Goal: Transaction & Acquisition: Book appointment/travel/reservation

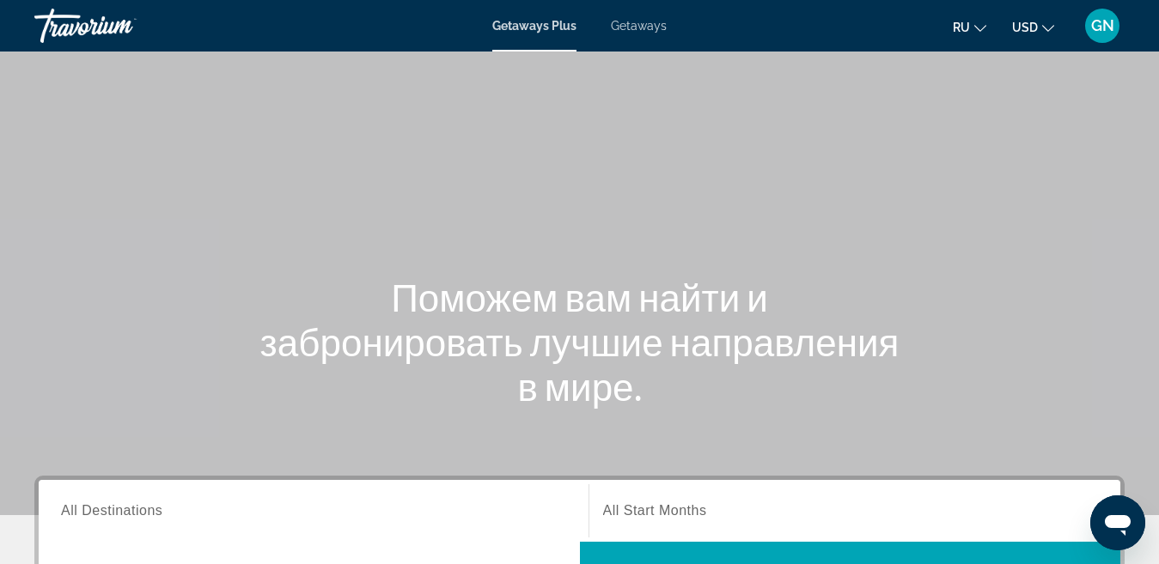
click at [647, 28] on span "Getaways" at bounding box center [639, 26] width 56 height 14
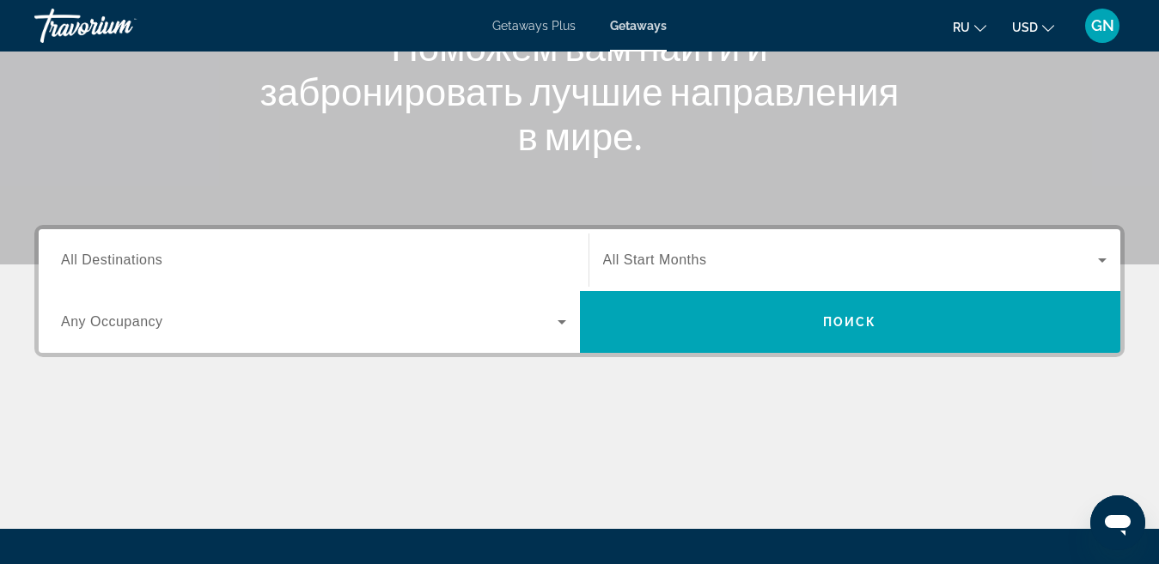
scroll to position [253, 0]
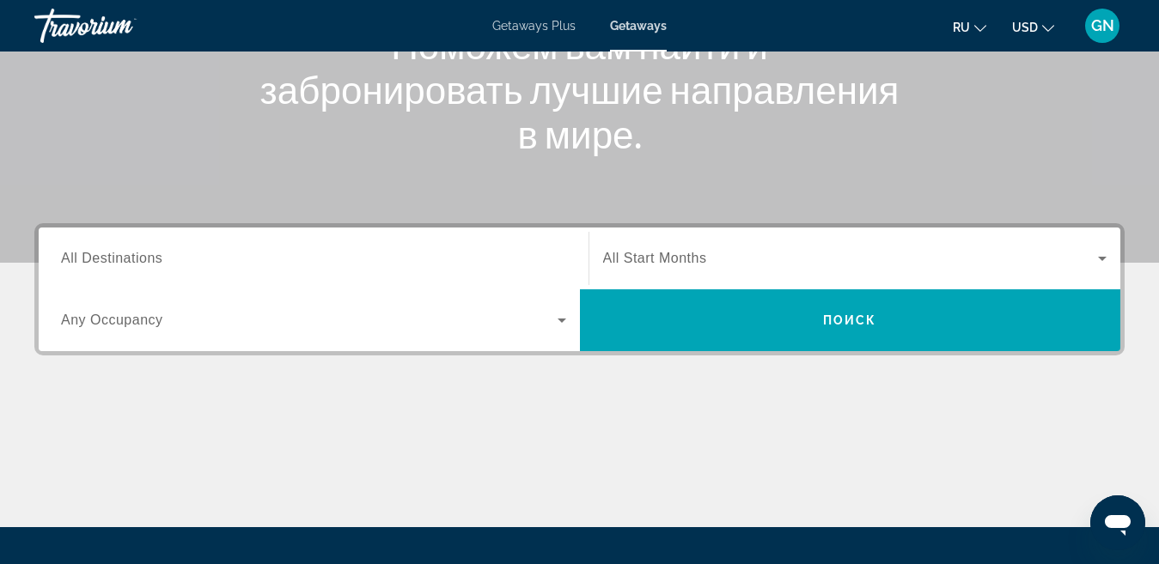
click at [110, 260] on span "All Destinations" at bounding box center [111, 258] width 101 height 15
click at [110, 260] on input "Destination All Destinations" at bounding box center [313, 259] width 505 height 21
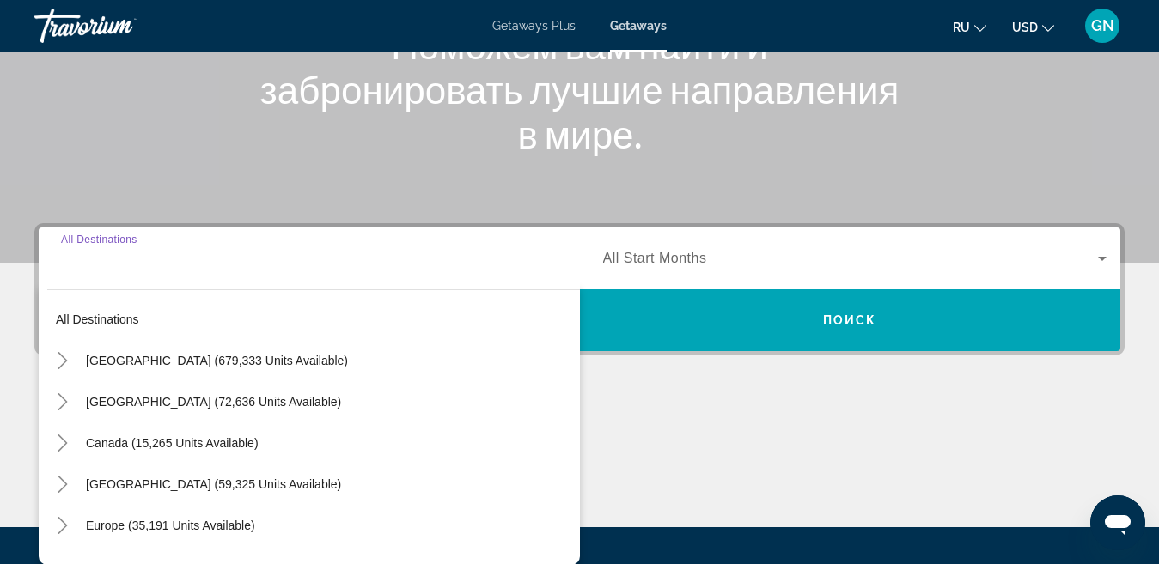
scroll to position [420, 0]
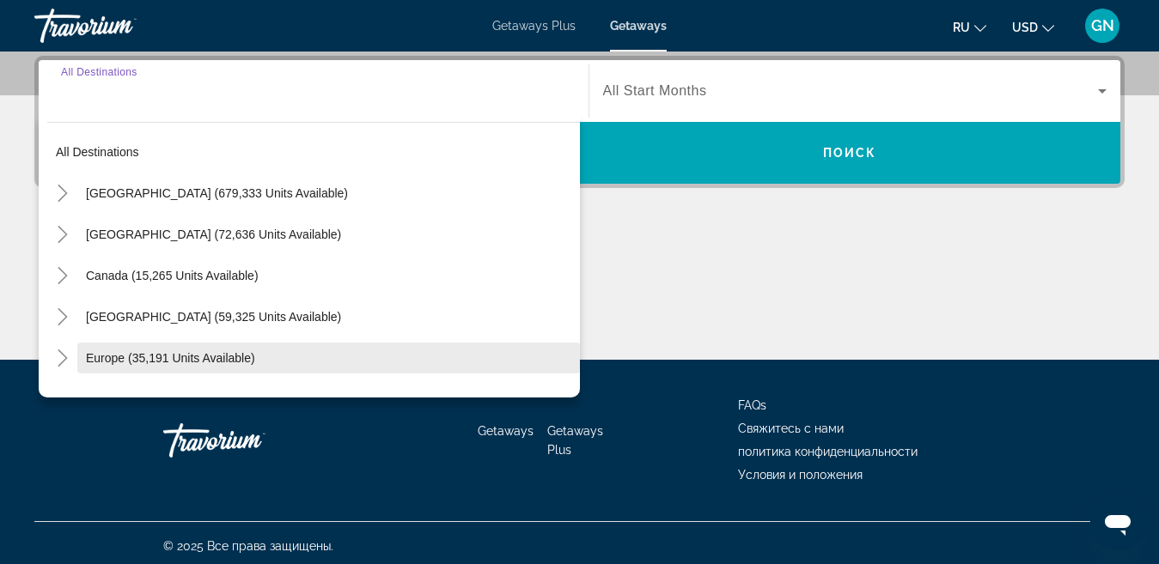
click at [129, 356] on span "Europe (35,191 units available)" at bounding box center [170, 358] width 169 height 14
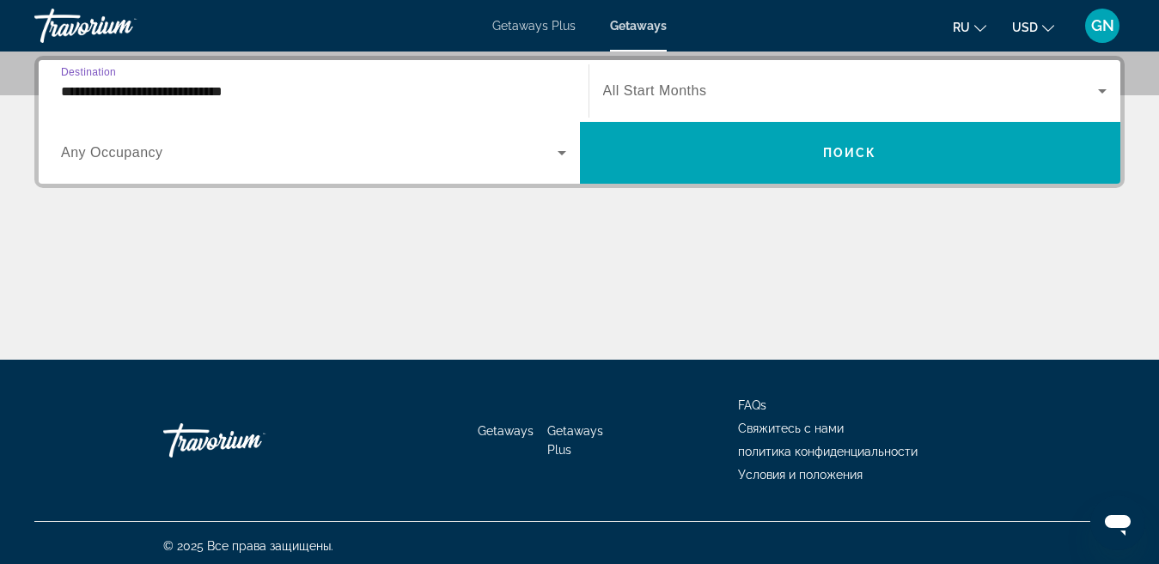
click at [563, 152] on icon "Search widget" at bounding box center [561, 153] width 9 height 4
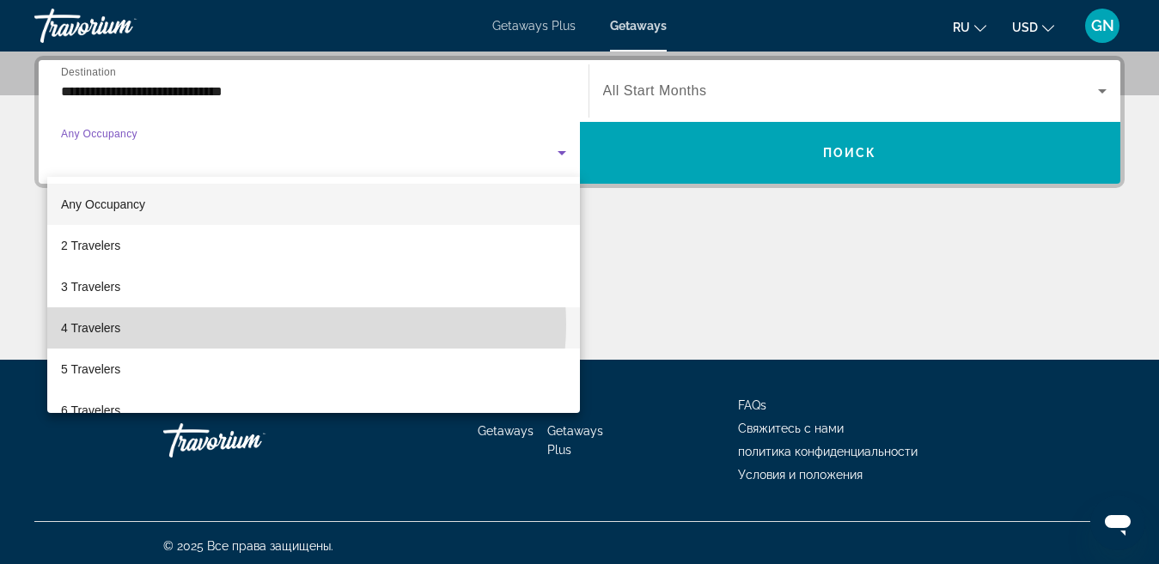
click at [299, 325] on mat-option "4 Travelers" at bounding box center [313, 327] width 532 height 41
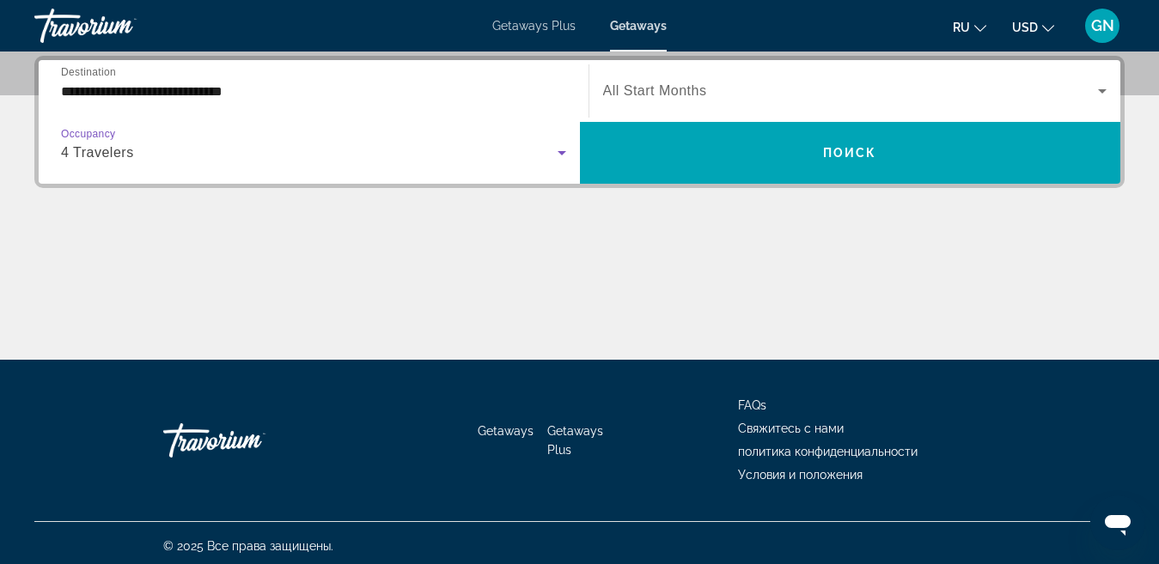
click at [1102, 94] on icon "Search widget" at bounding box center [1102, 91] width 21 height 21
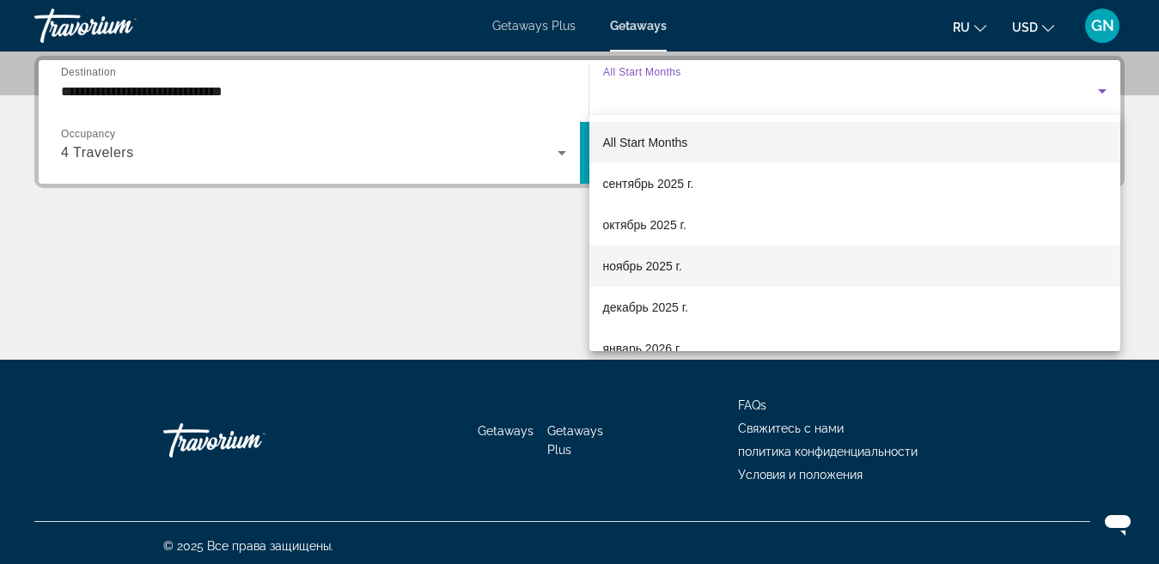
click at [693, 274] on mat-option "ноябрь 2025 г." at bounding box center [855, 266] width 532 height 41
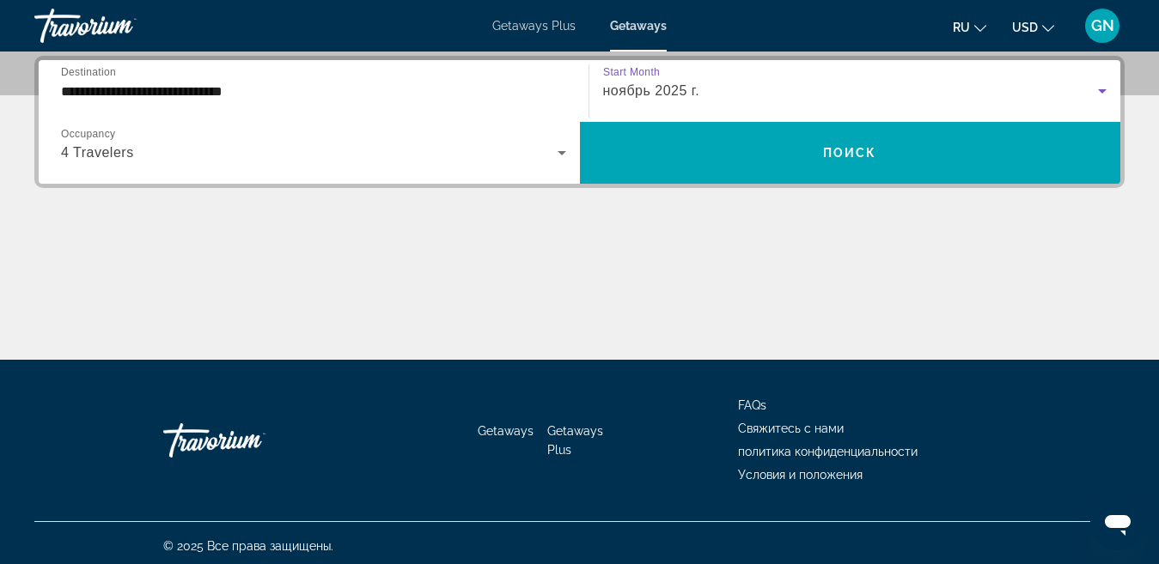
click at [141, 91] on input "**********" at bounding box center [313, 92] width 505 height 21
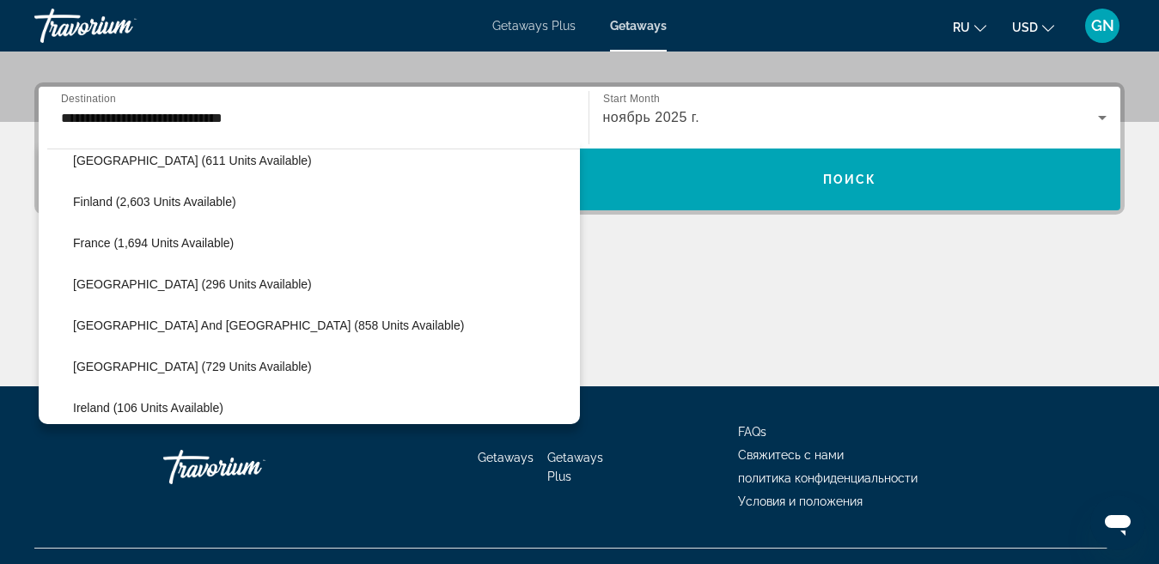
scroll to position [416, 0]
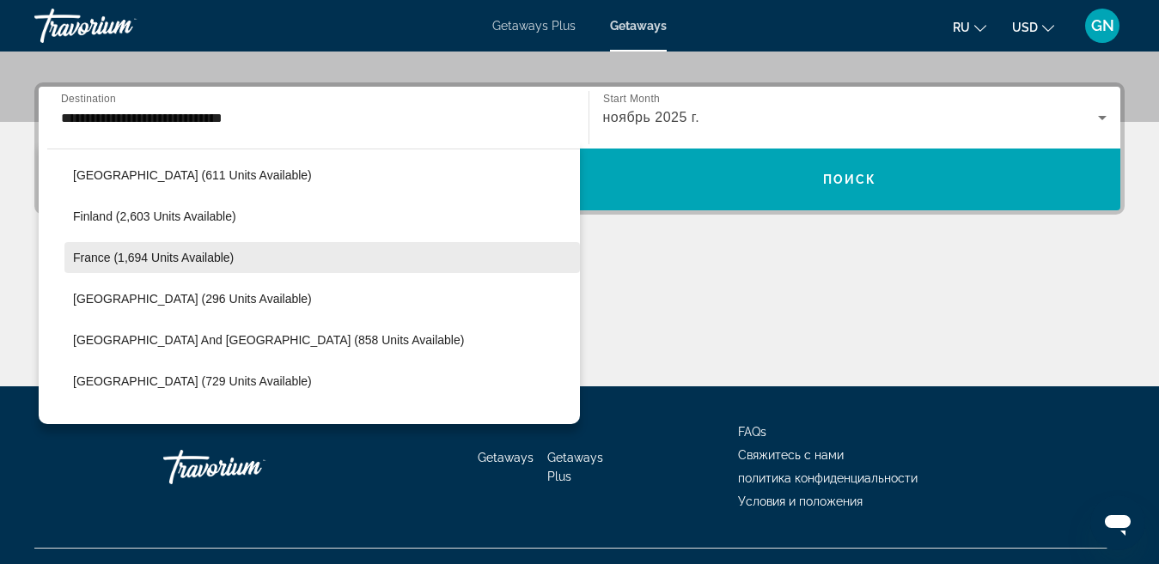
click at [148, 256] on span "France (1,694 units available)" at bounding box center [153, 258] width 161 height 14
type input "**********"
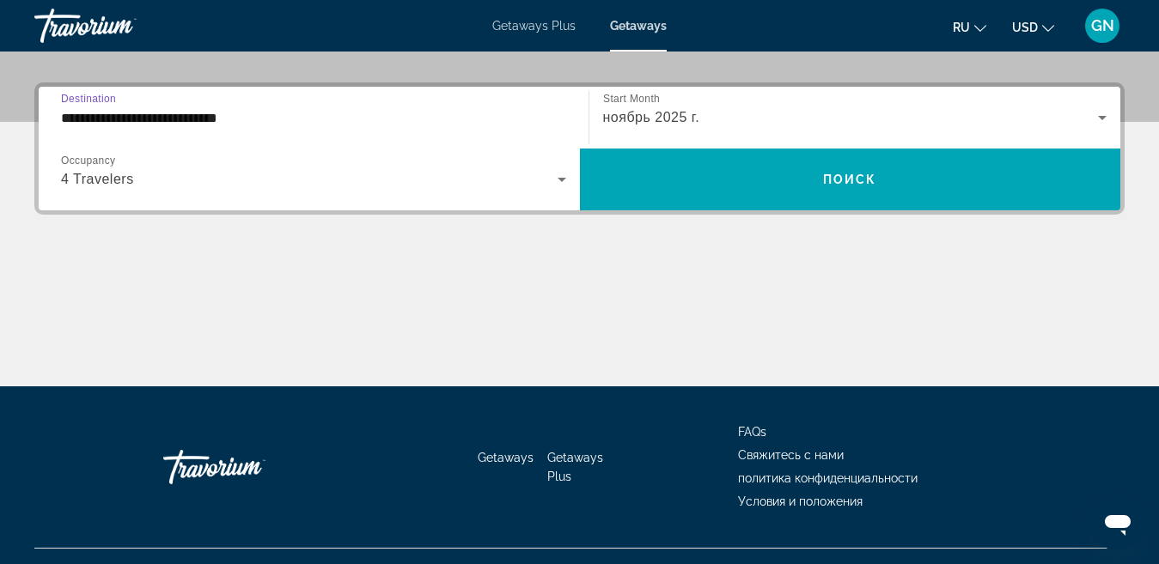
scroll to position [420, 0]
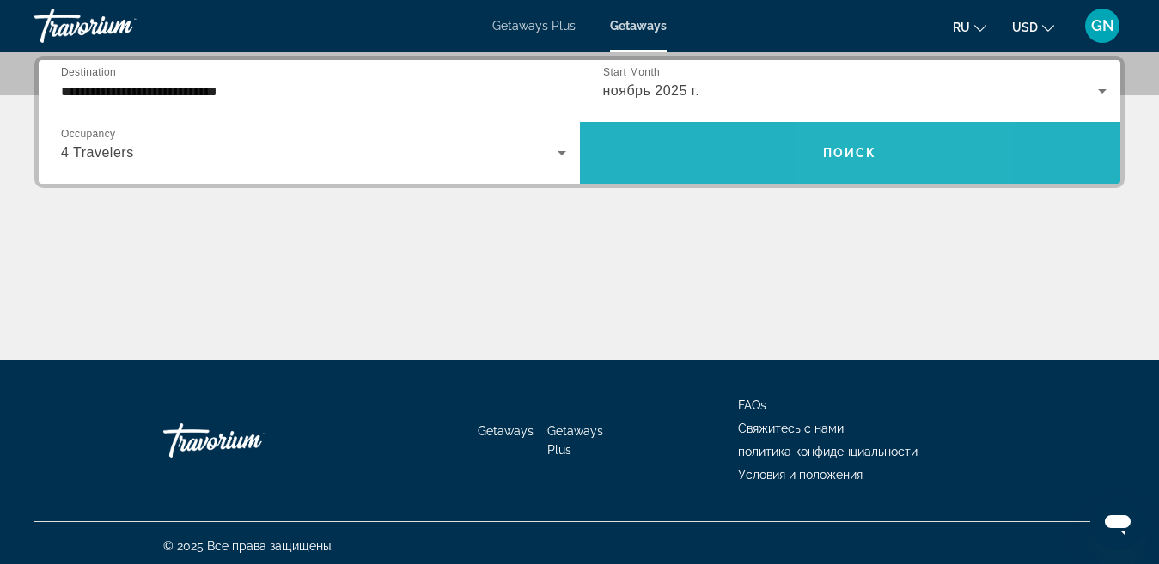
click at [904, 168] on span "Search widget" at bounding box center [850, 152] width 541 height 41
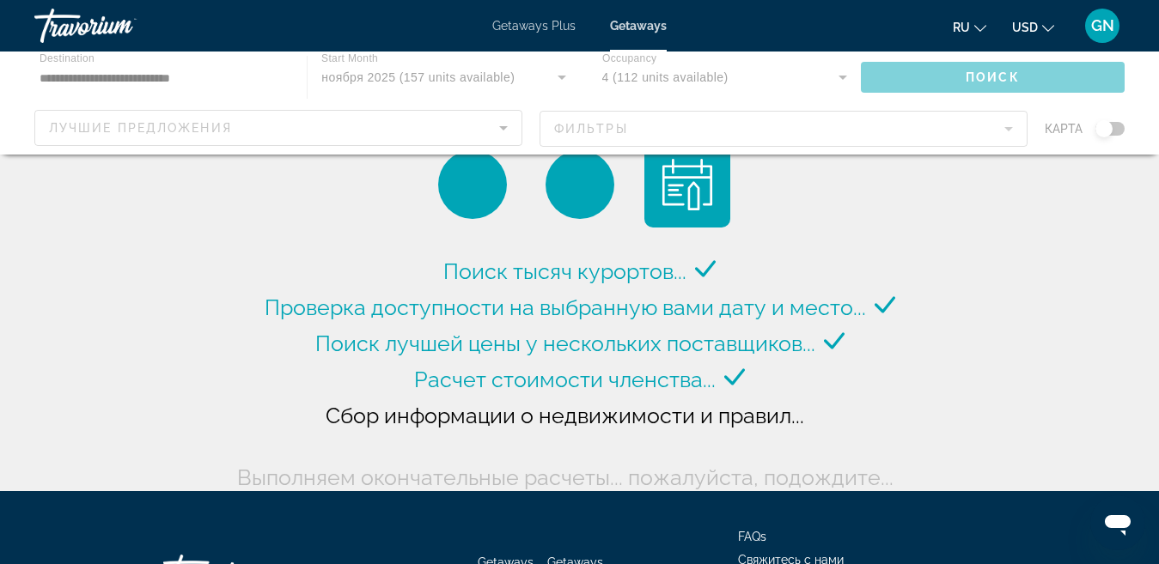
click at [1108, 130] on div "Main content" at bounding box center [579, 103] width 1159 height 103
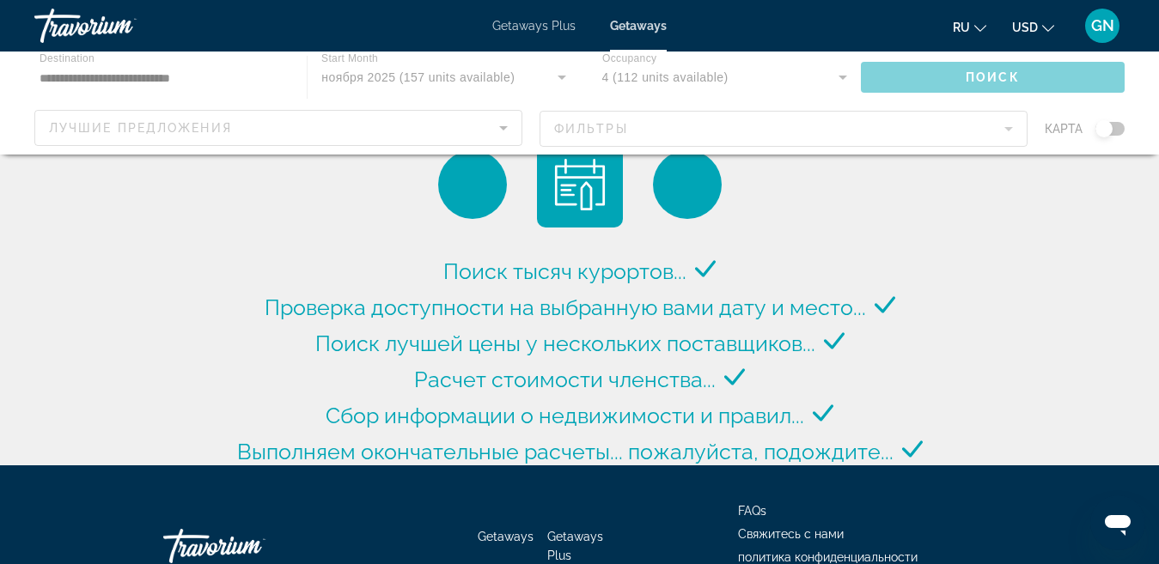
drag, startPoint x: 1100, startPoint y: 128, endPoint x: 1111, endPoint y: 128, distance: 10.3
click at [1111, 128] on div "Main content" at bounding box center [579, 103] width 1159 height 103
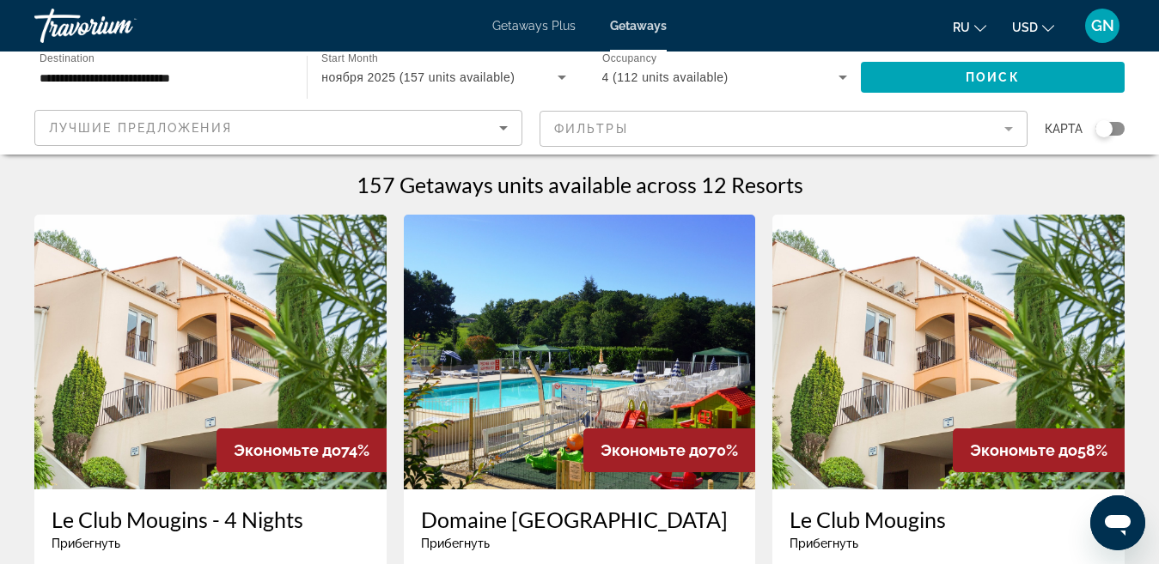
click at [1109, 128] on div "Search widget" at bounding box center [1103, 128] width 17 height 17
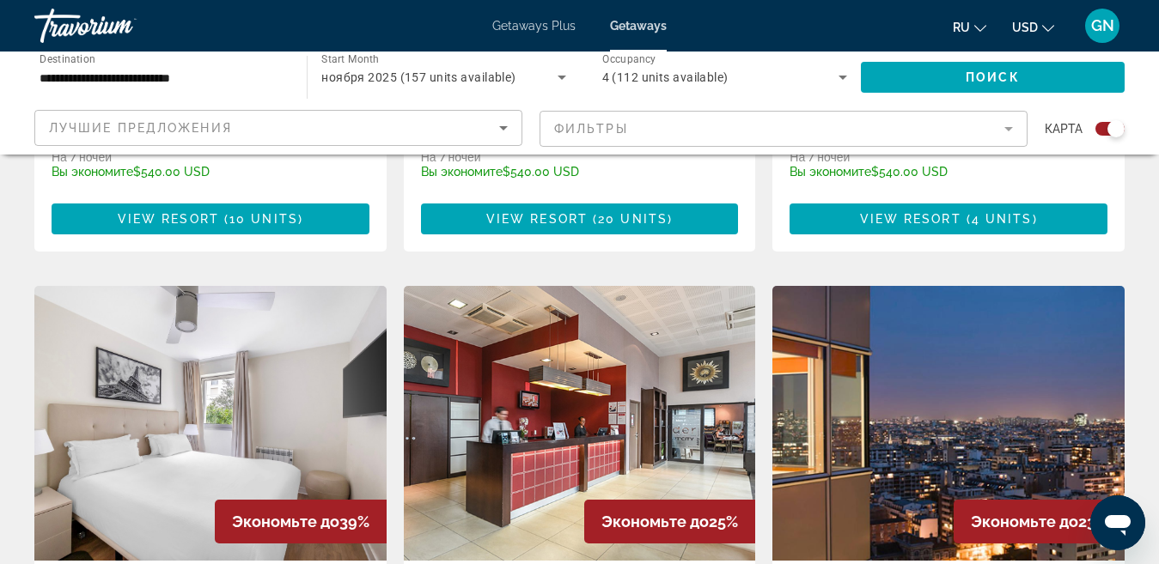
scroll to position [2297, 0]
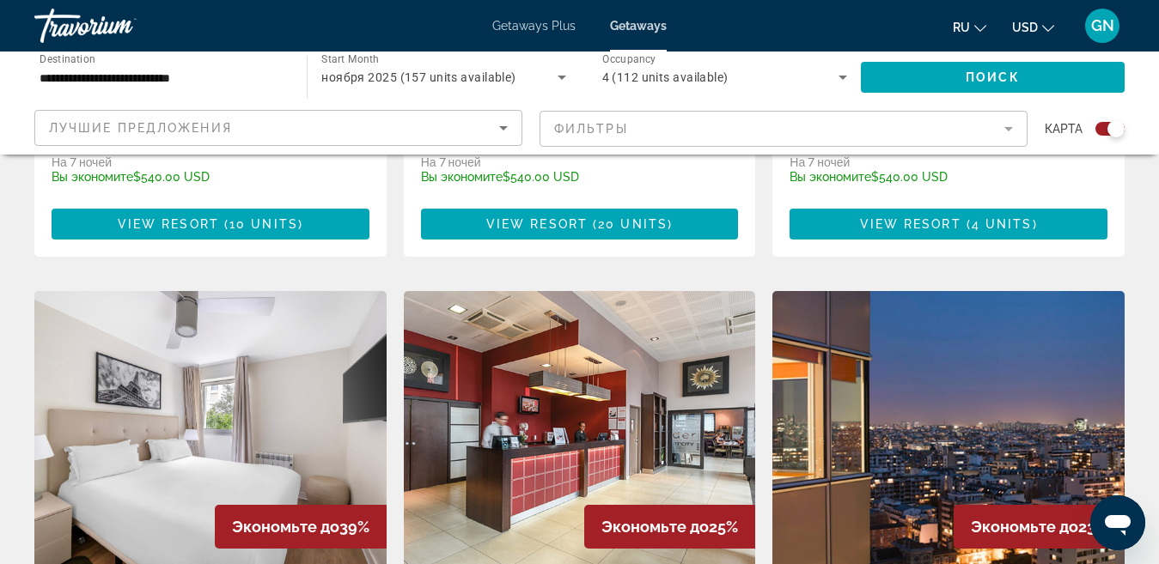
click at [184, 323] on img "Main content" at bounding box center [210, 428] width 352 height 275
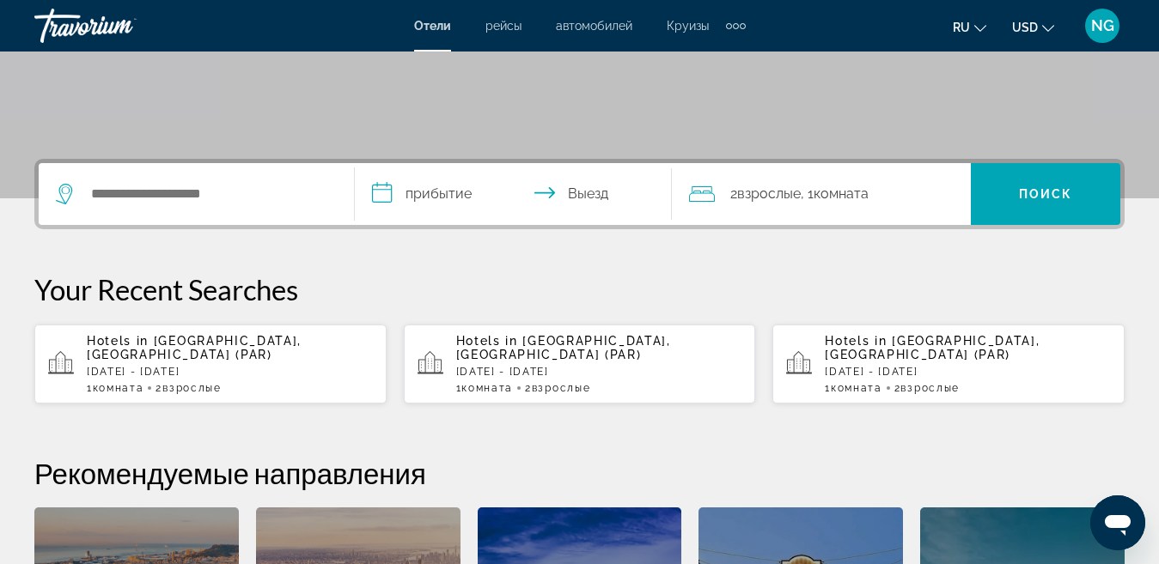
scroll to position [429, 0]
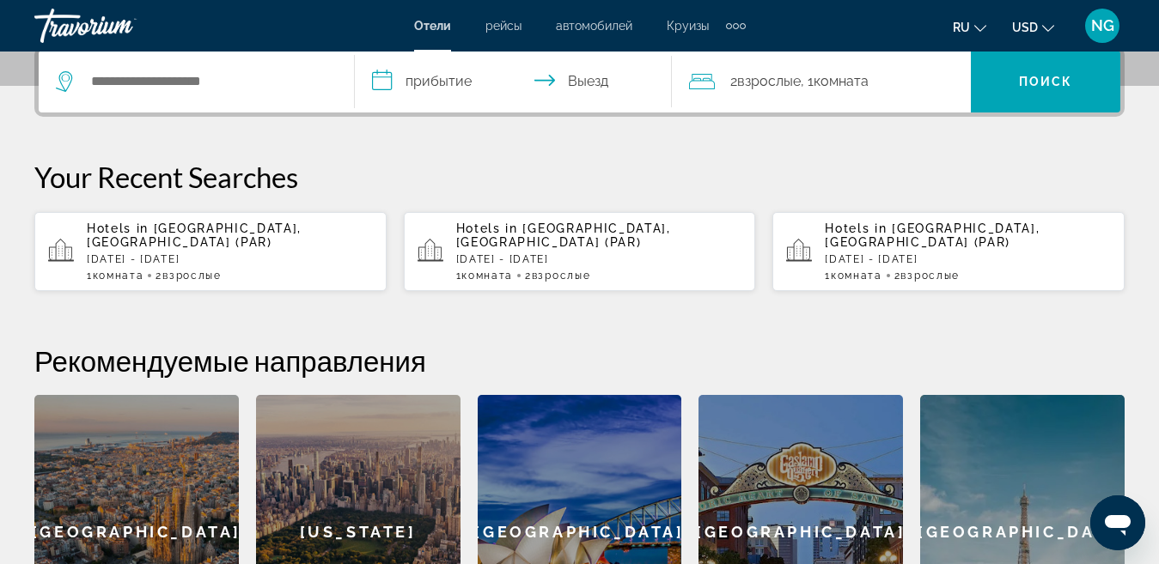
click at [252, 235] on div "Hotels in [GEOGRAPHIC_DATA], [GEOGRAPHIC_DATA] (PAR) [DATE] - [DATE] 1 Комната …" at bounding box center [230, 252] width 286 height 60
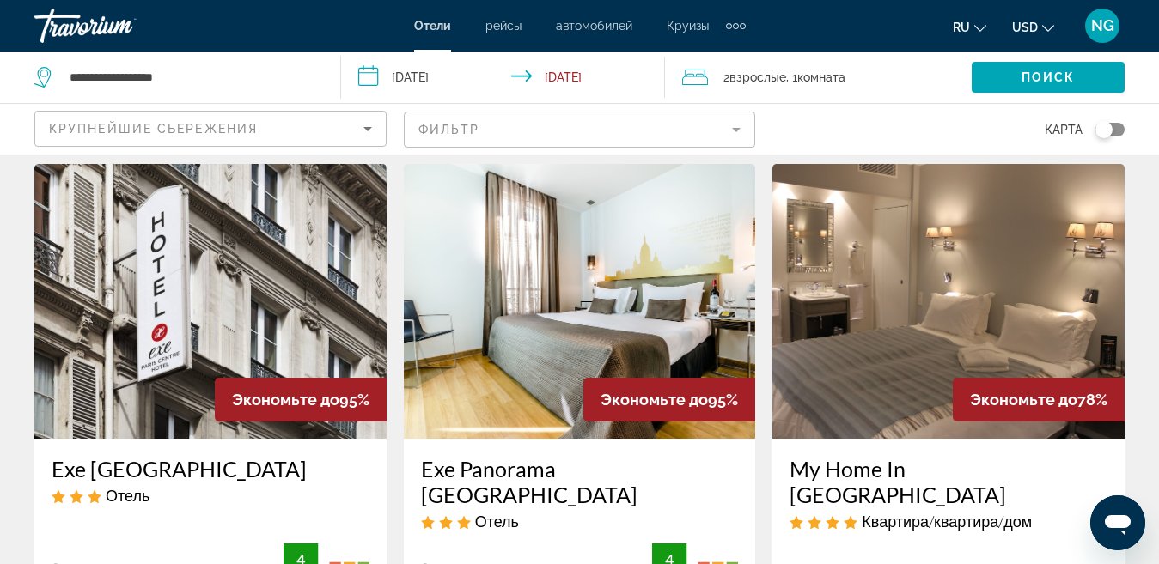
scroll to position [36, 0]
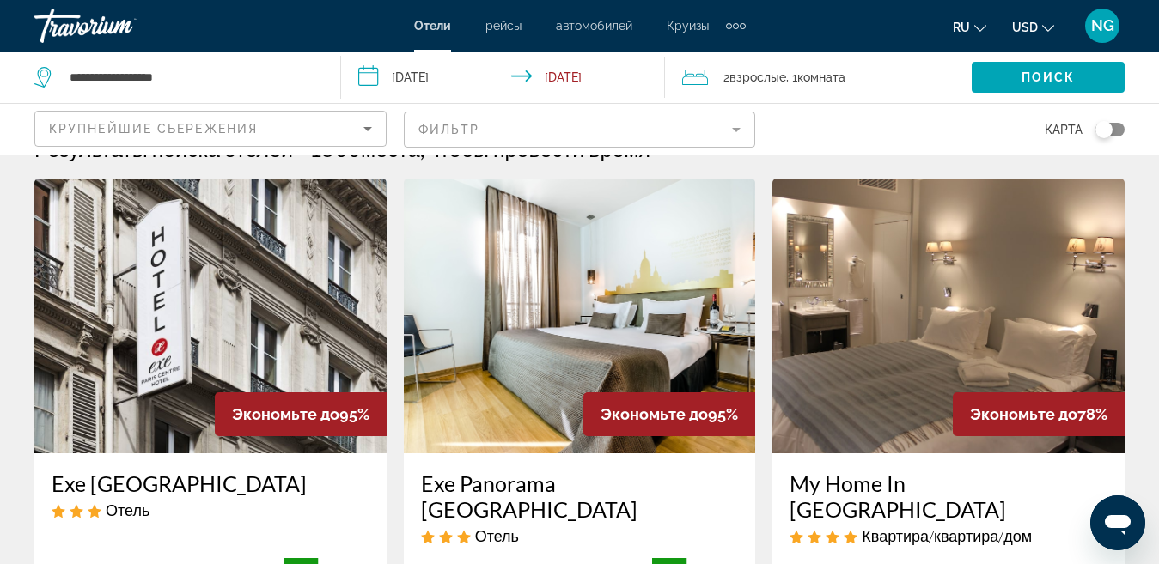
click at [372, 81] on input "**********" at bounding box center [506, 80] width 331 height 57
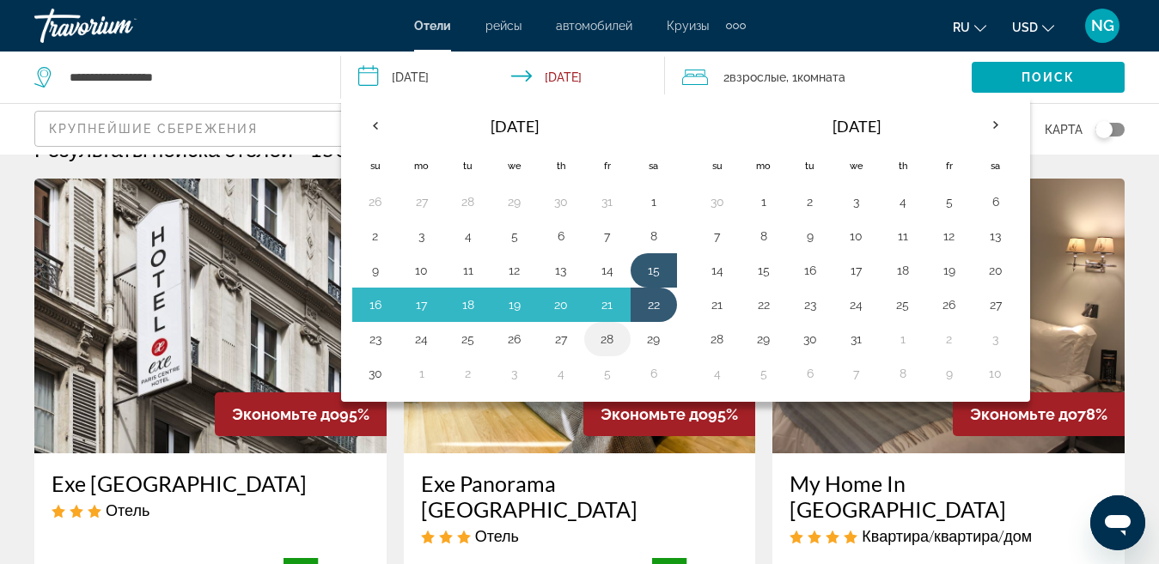
click at [602, 342] on button "28" at bounding box center [606, 339] width 27 height 24
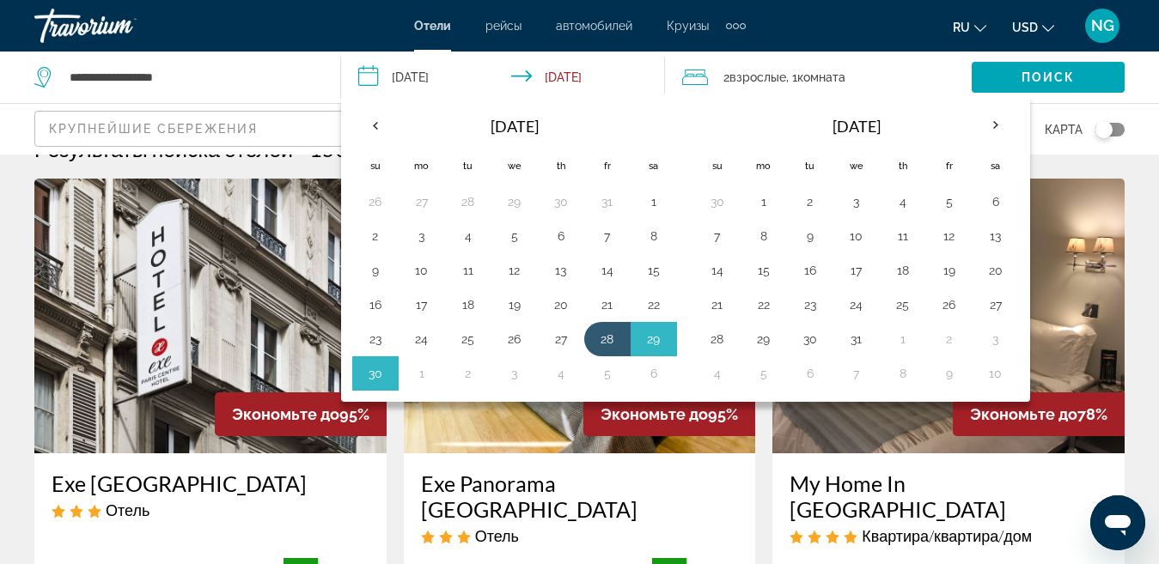
click at [766, 204] on button "1" at bounding box center [763, 202] width 27 height 24
type input "**********"
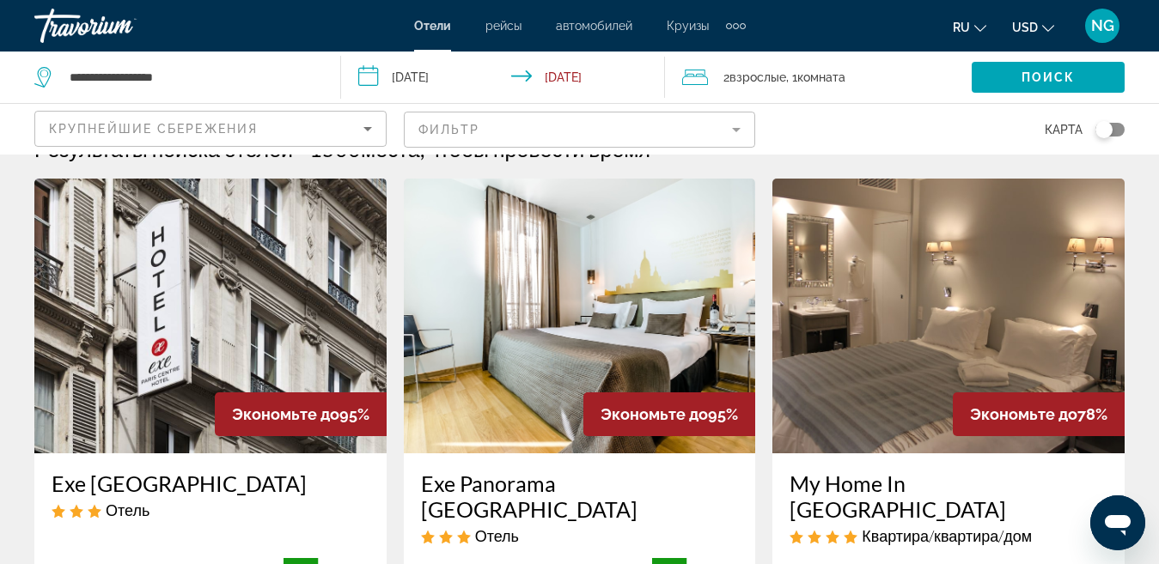
click at [702, 79] on icon "Travelers: 2 adults, 0 children" at bounding box center [695, 77] width 26 height 21
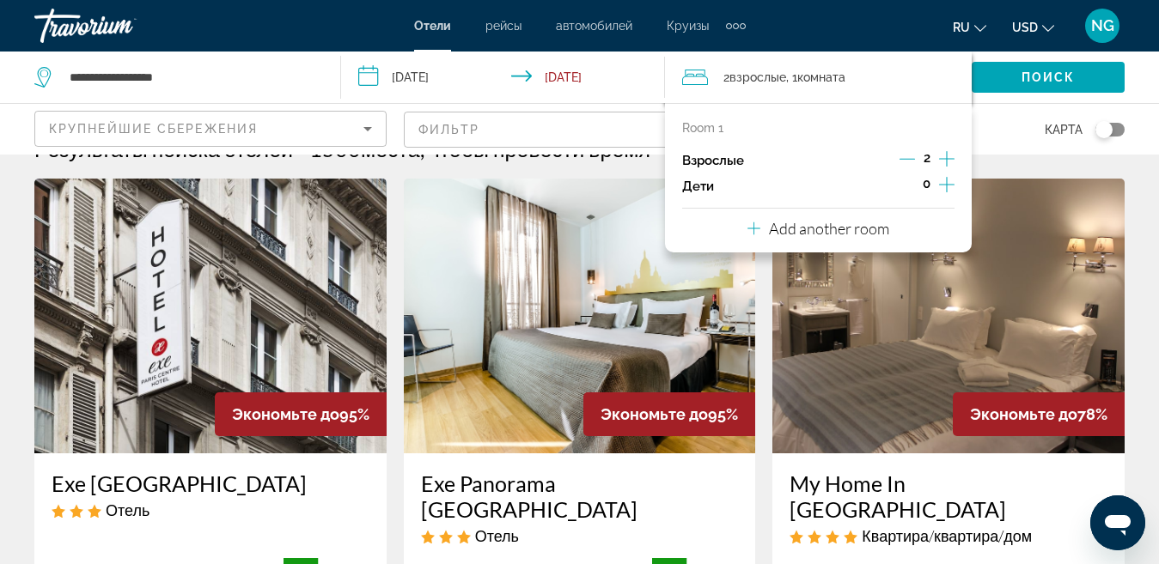
click at [946, 159] on icon "Increment adults" at bounding box center [946, 158] width 15 height 15
click at [998, 144] on div "карта" at bounding box center [948, 129] width 352 height 51
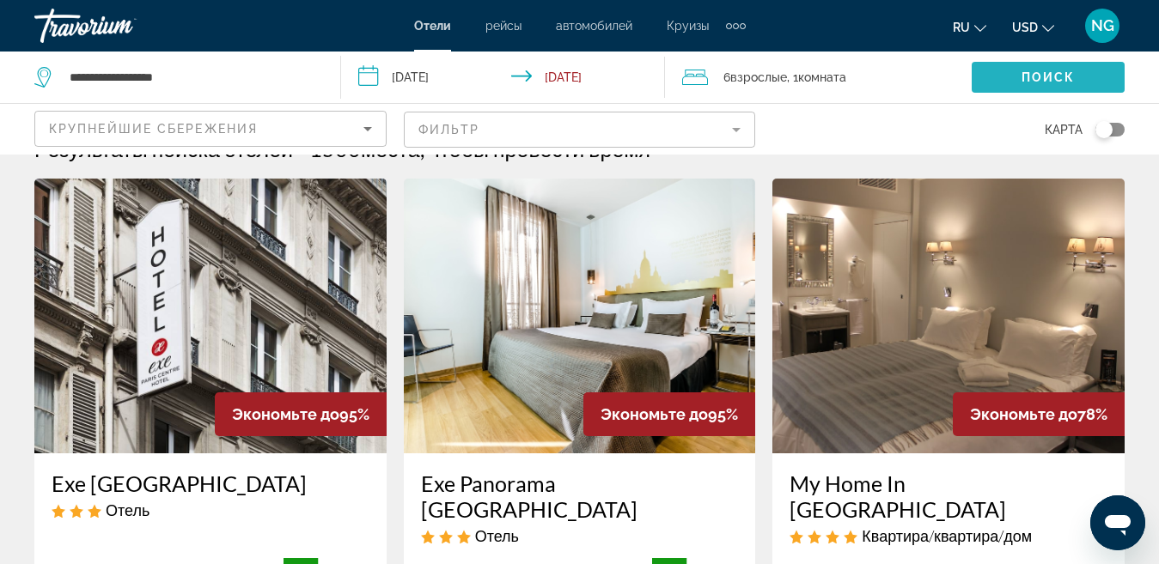
click at [1038, 81] on span "Поиск" at bounding box center [1048, 77] width 54 height 14
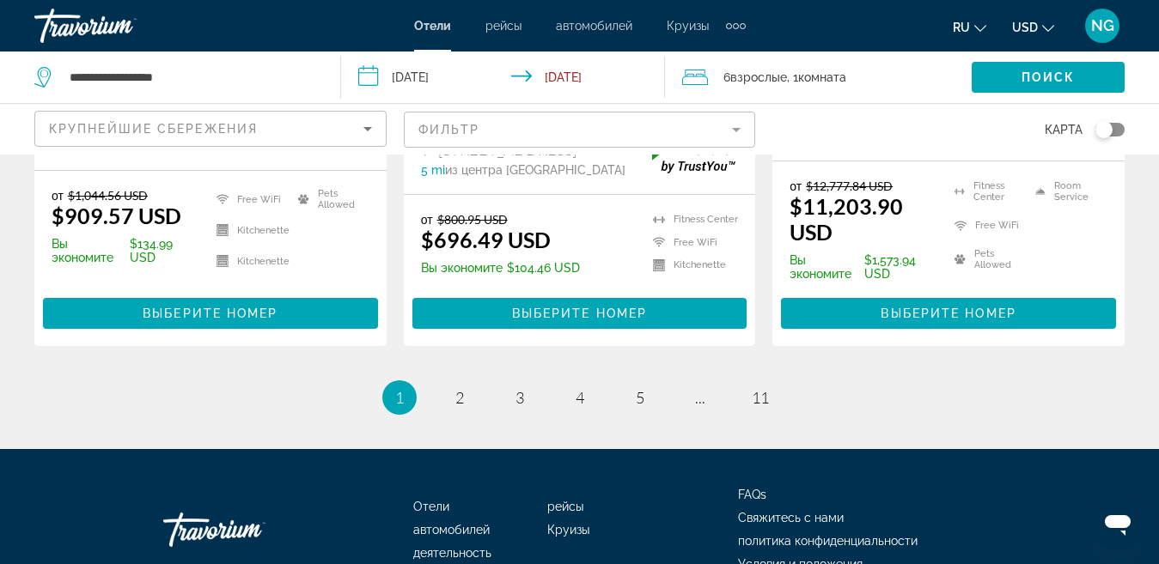
scroll to position [2580, 0]
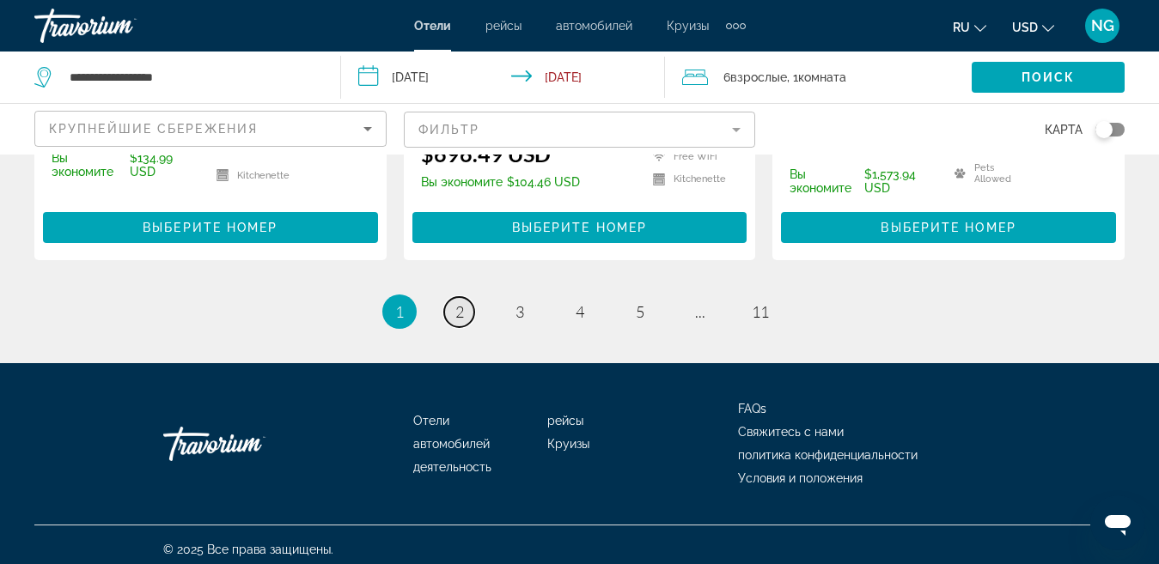
click at [462, 307] on span "2" at bounding box center [459, 311] width 9 height 19
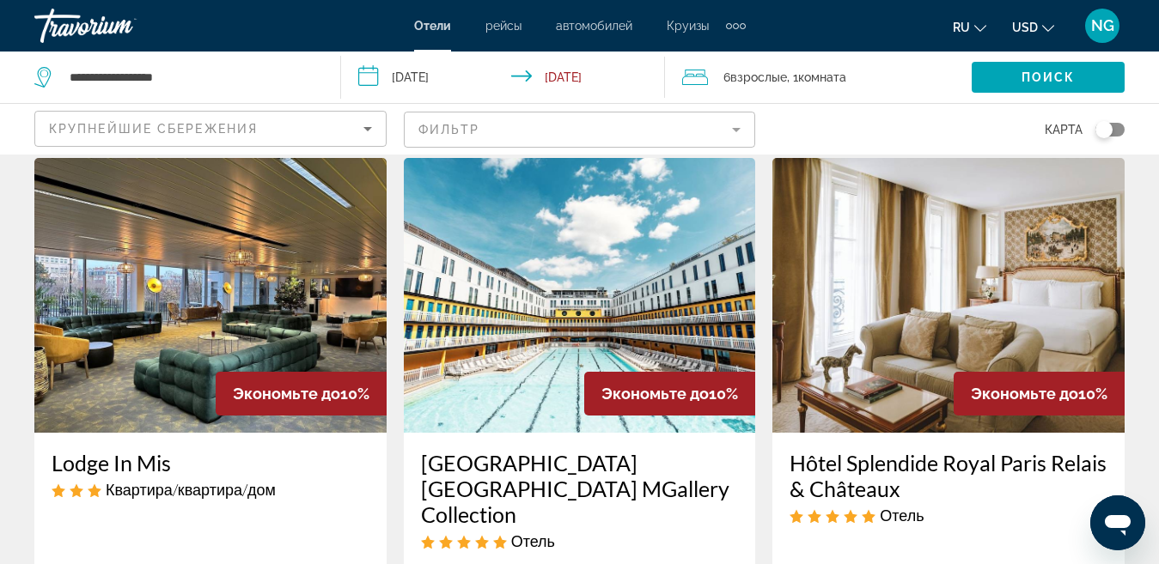
scroll to position [744, 0]
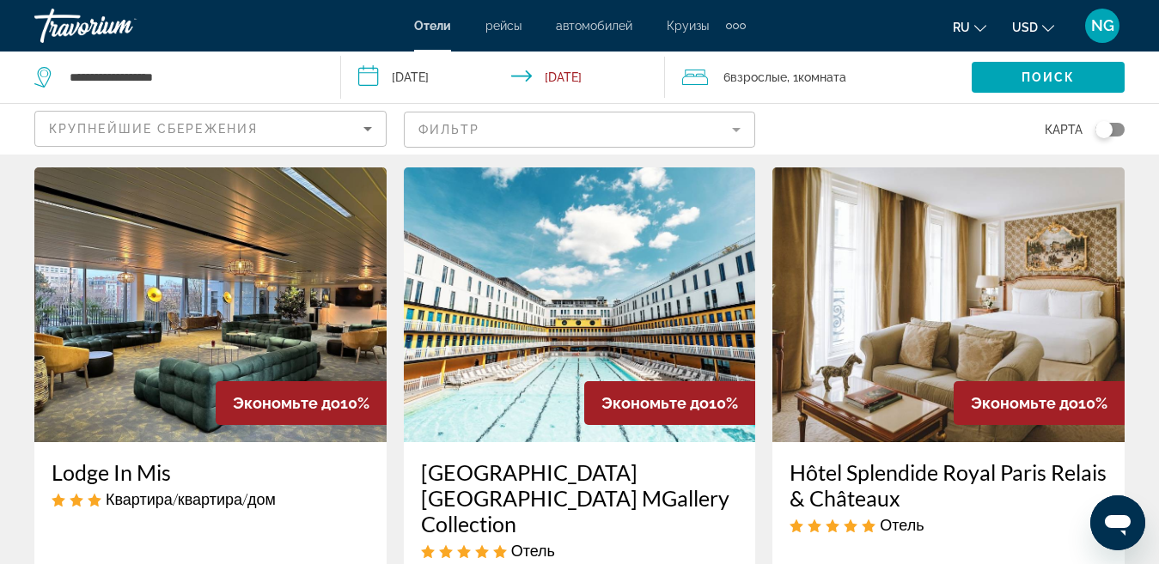
click at [210, 311] on img "Main content" at bounding box center [210, 304] width 352 height 275
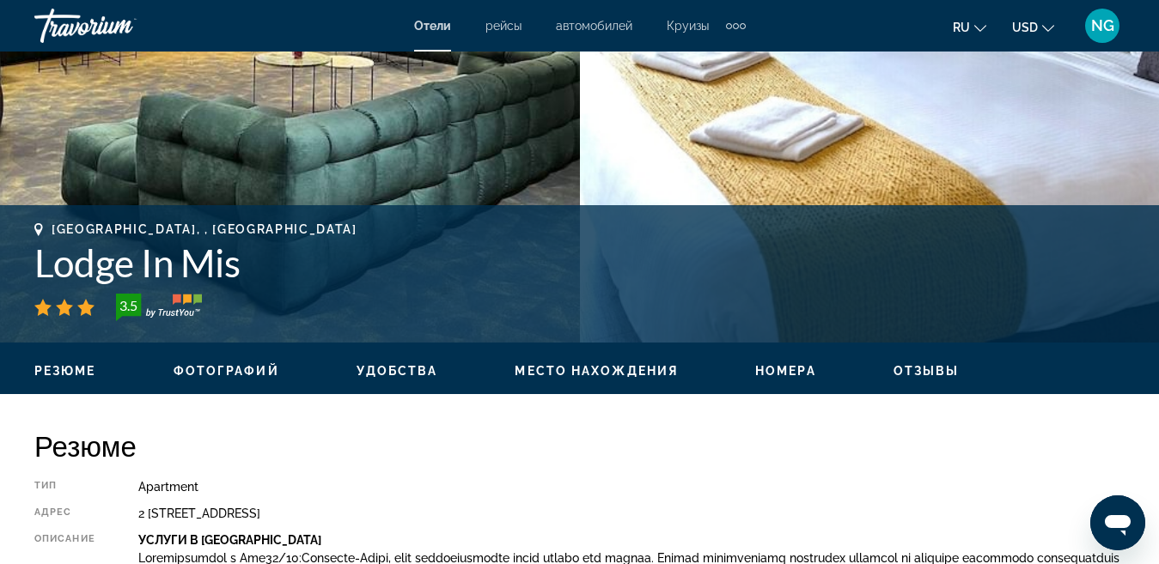
scroll to position [482, 0]
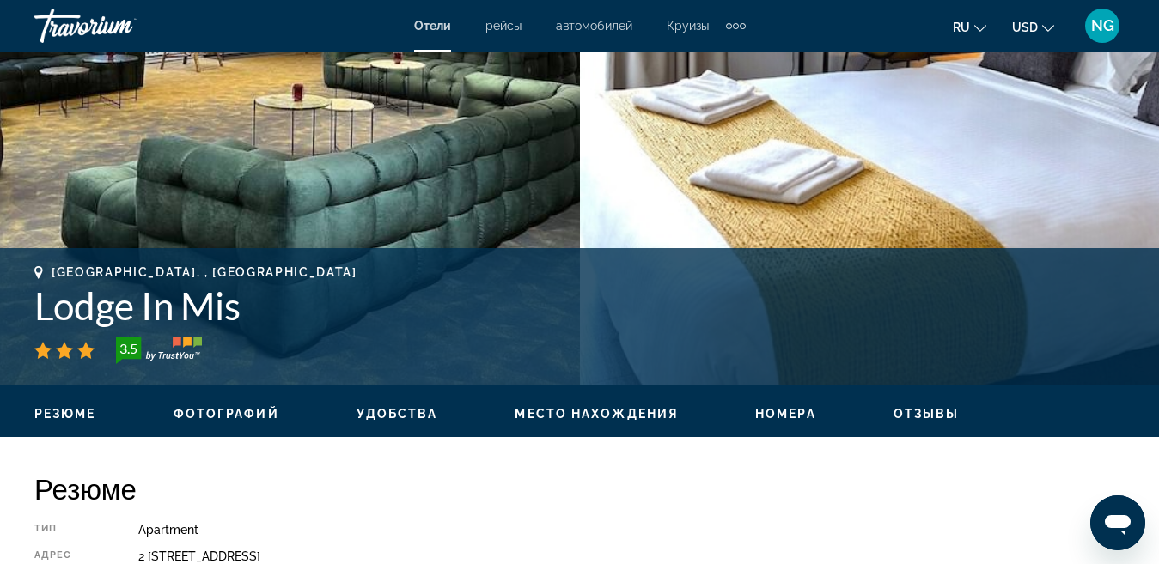
click at [617, 414] on span "Место нахождения" at bounding box center [595, 414] width 163 height 14
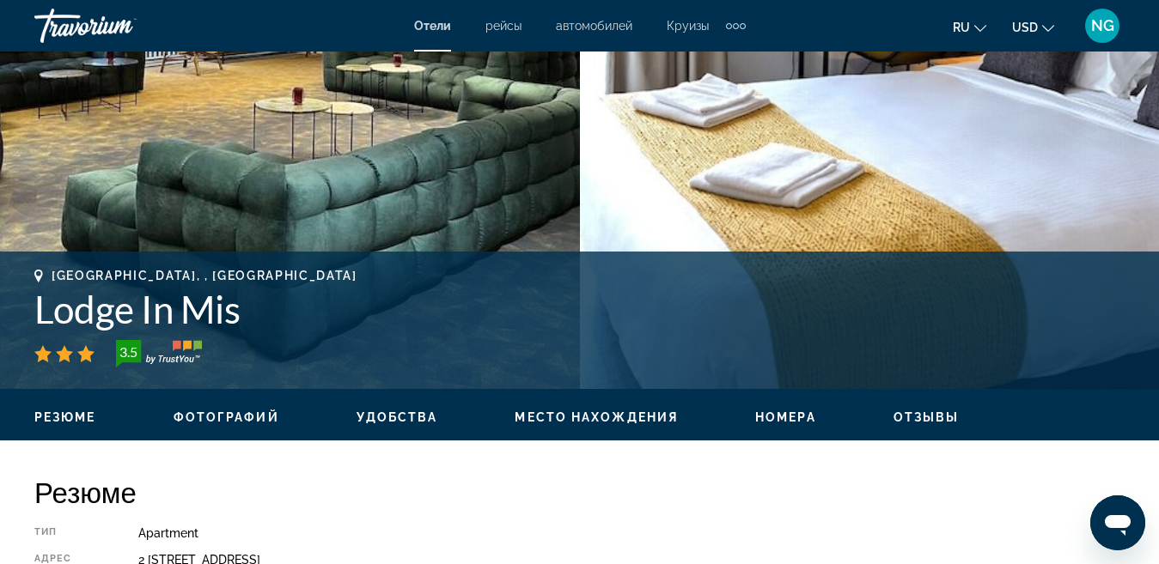
scroll to position [464, 0]
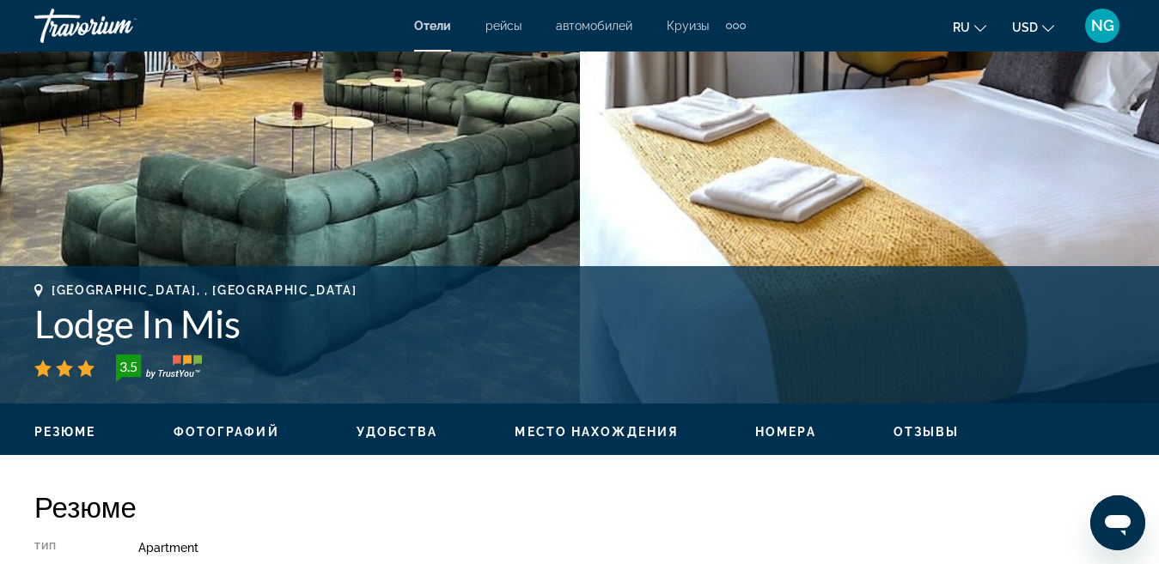
click at [389, 429] on span "Удобства" at bounding box center [397, 432] width 82 height 14
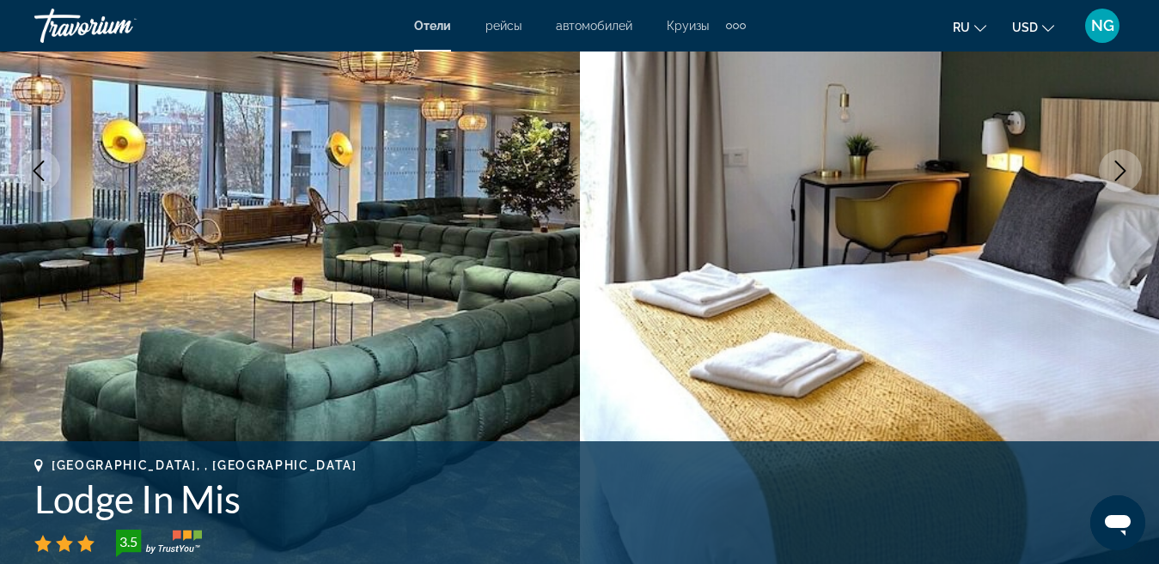
scroll to position [260, 0]
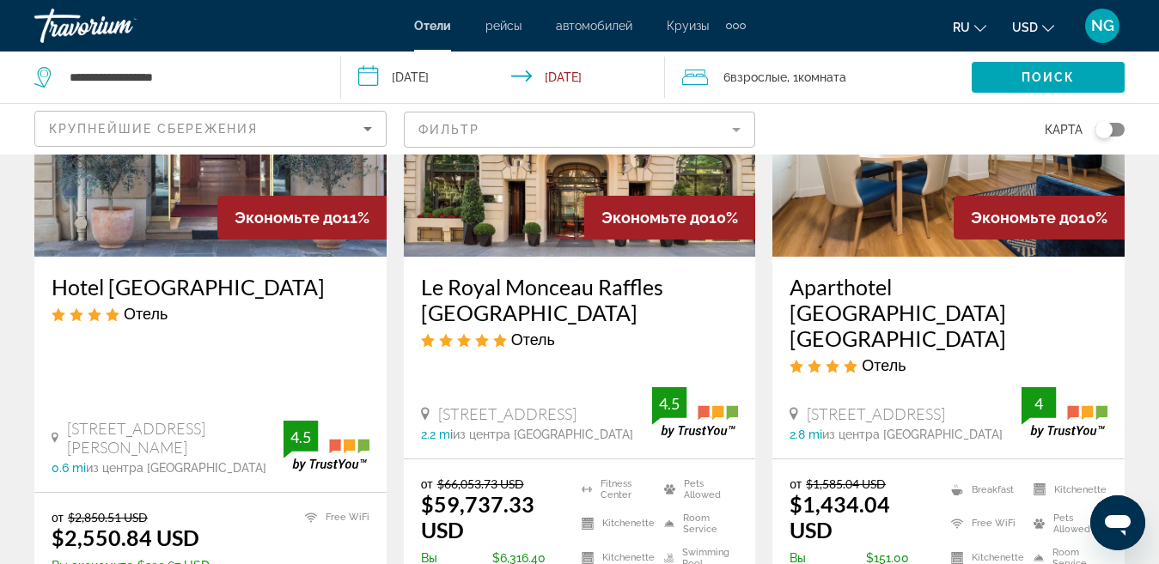
scroll to position [177, 0]
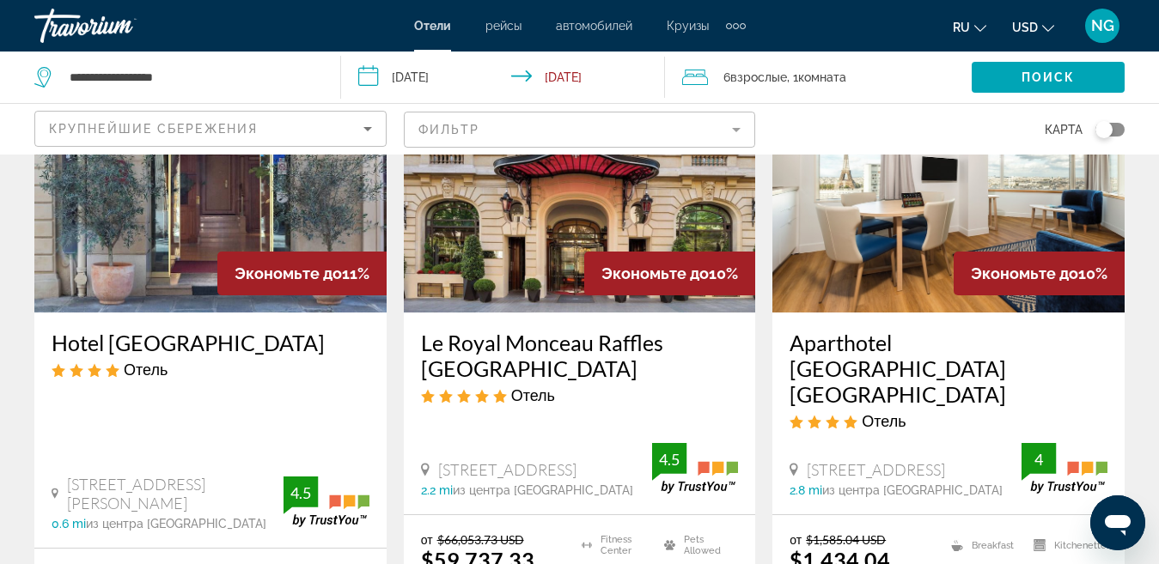
click at [737, 128] on mat-form-field "Фильтр" at bounding box center [580, 130] width 352 height 36
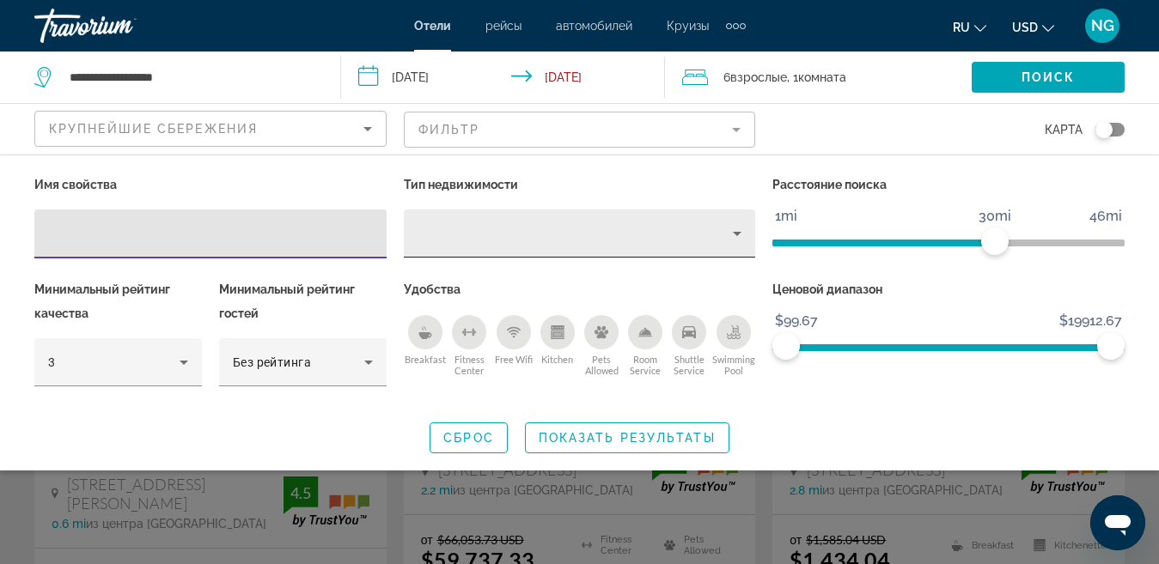
click at [734, 229] on icon "Property type" at bounding box center [737, 233] width 21 height 21
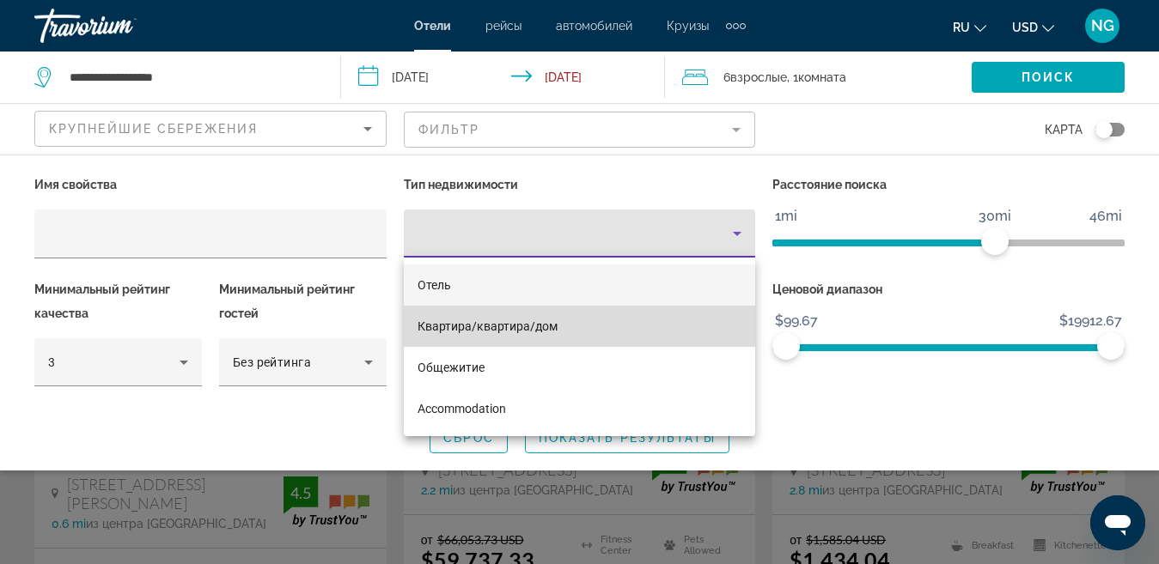
click at [545, 321] on span "Квартира/квартира/дом" at bounding box center [487, 326] width 140 height 14
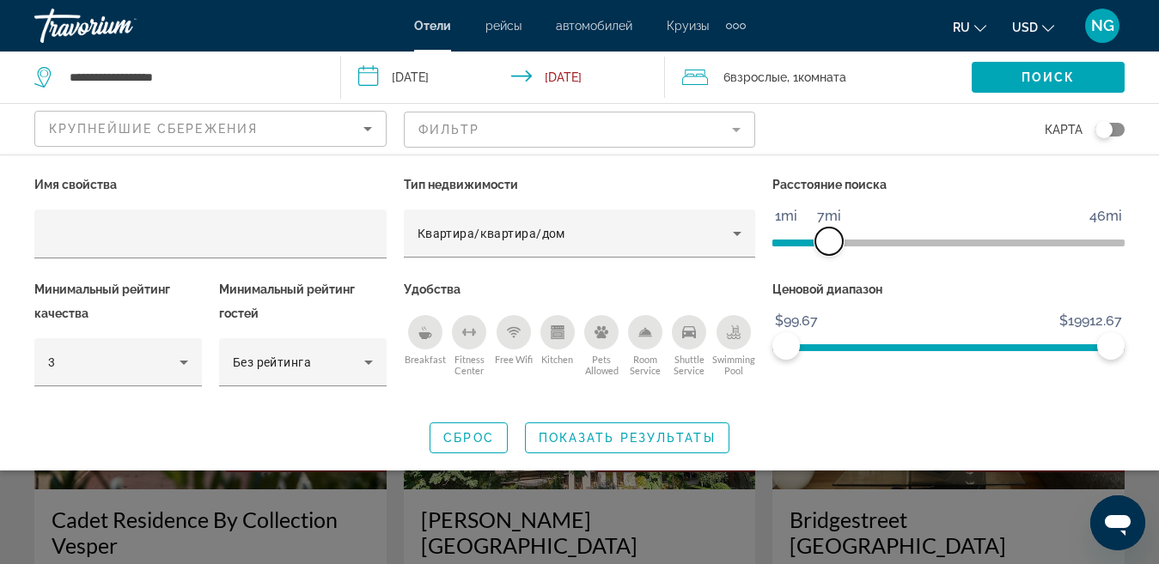
drag, startPoint x: 997, startPoint y: 240, endPoint x: 830, endPoint y: 256, distance: 168.3
click at [830, 256] on div "Расстояние поиска 1mi 46mi 7mi" at bounding box center [948, 225] width 369 height 105
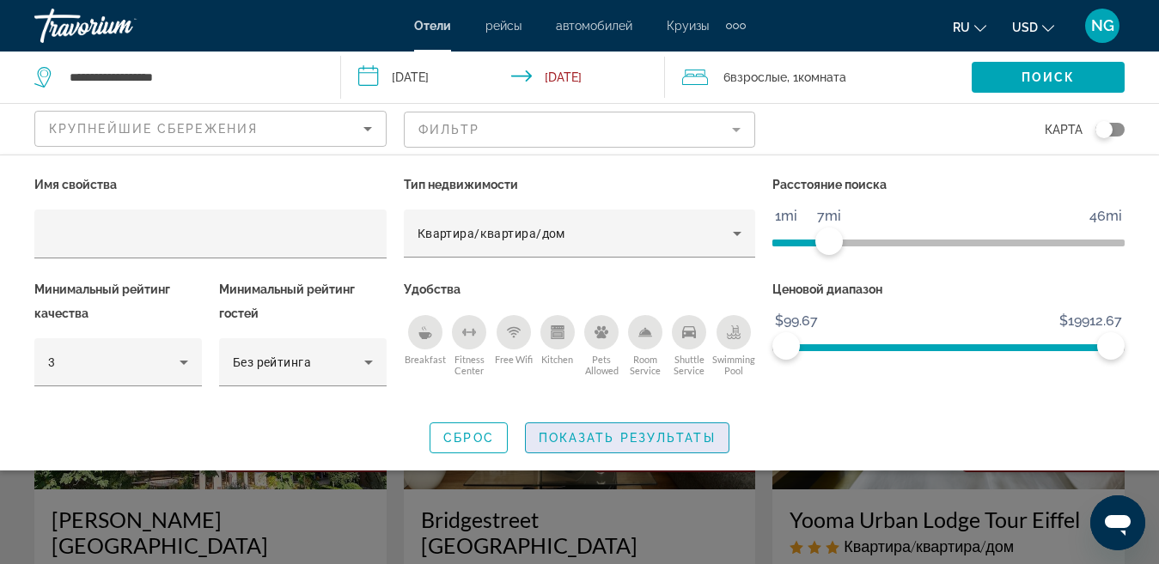
click at [660, 434] on span "Показать результаты" at bounding box center [627, 438] width 177 height 14
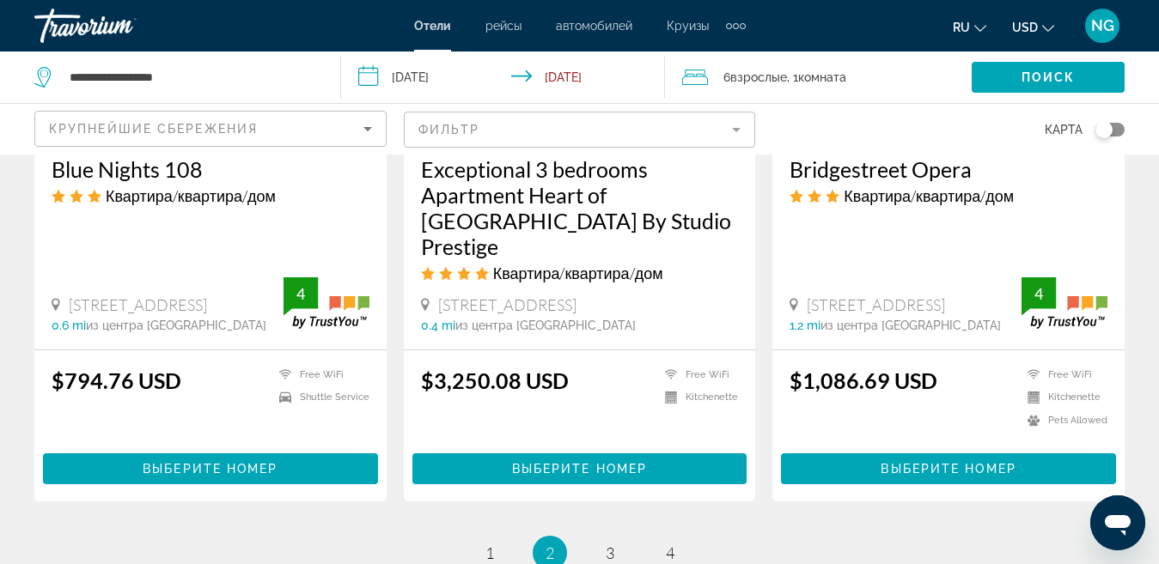
scroll to position [2260, 0]
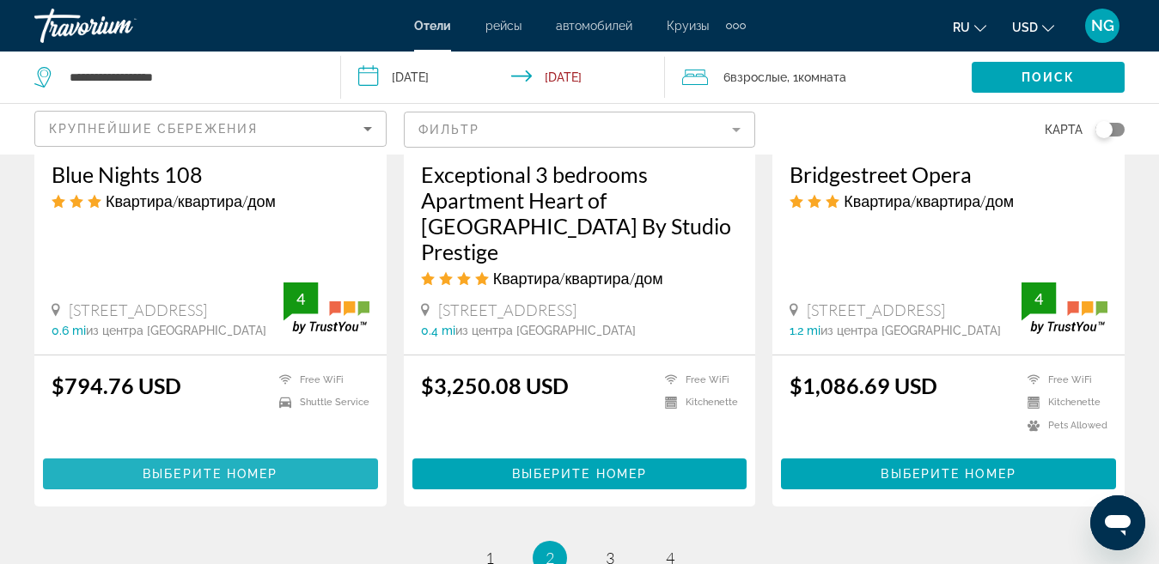
click at [217, 467] on span "Выберите номер" at bounding box center [210, 474] width 135 height 14
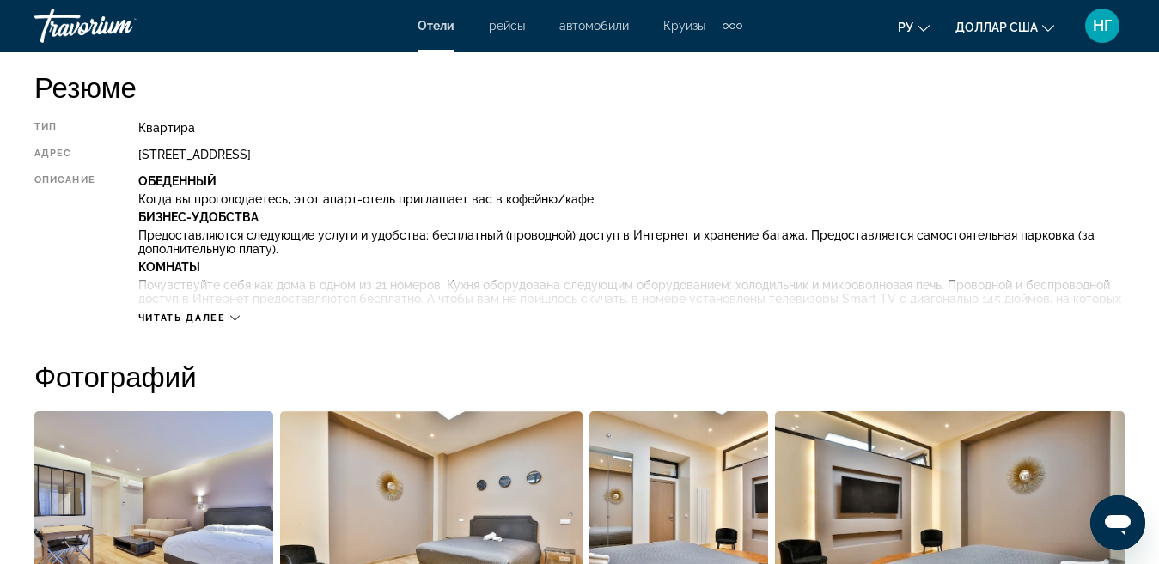
scroll to position [897, 0]
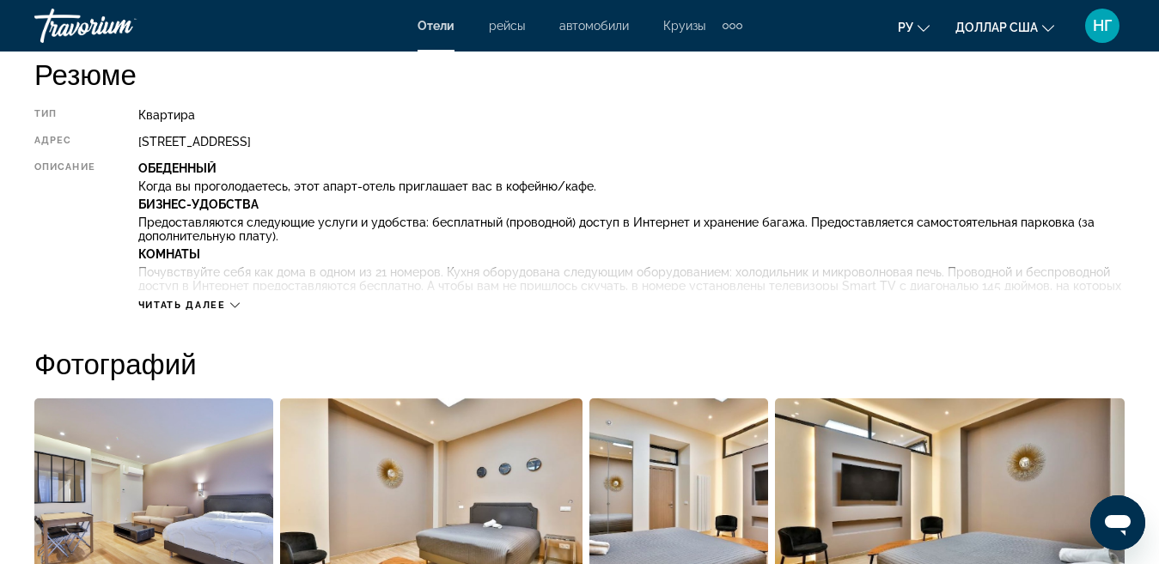
click at [234, 307] on icon "Основное содержание" at bounding box center [234, 305] width 9 height 5
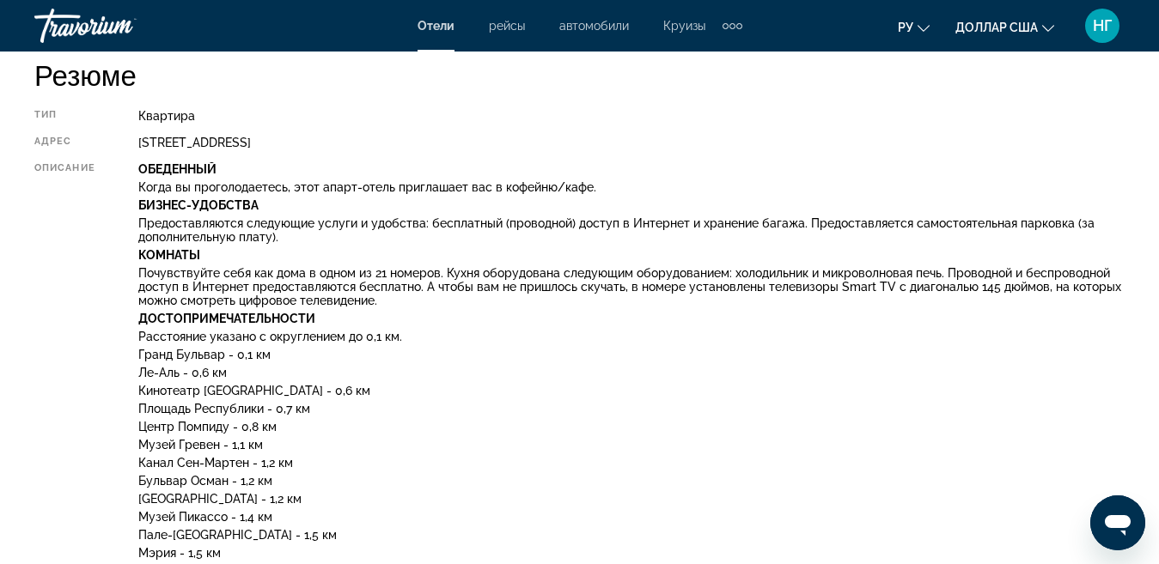
scroll to position [748, 0]
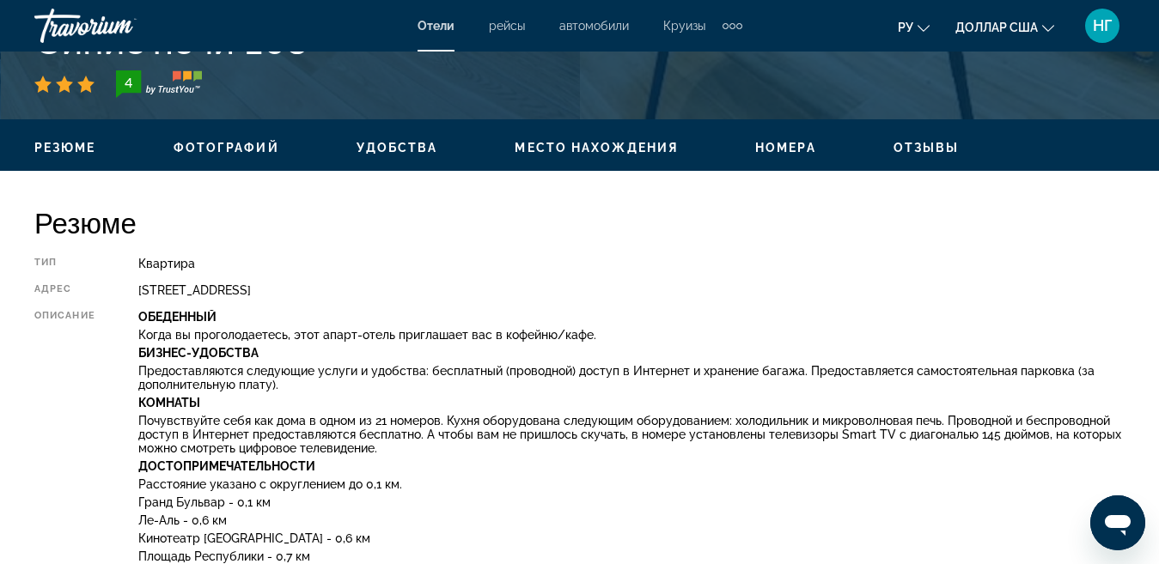
click at [788, 151] on font "Номера" at bounding box center [785, 148] width 61 height 14
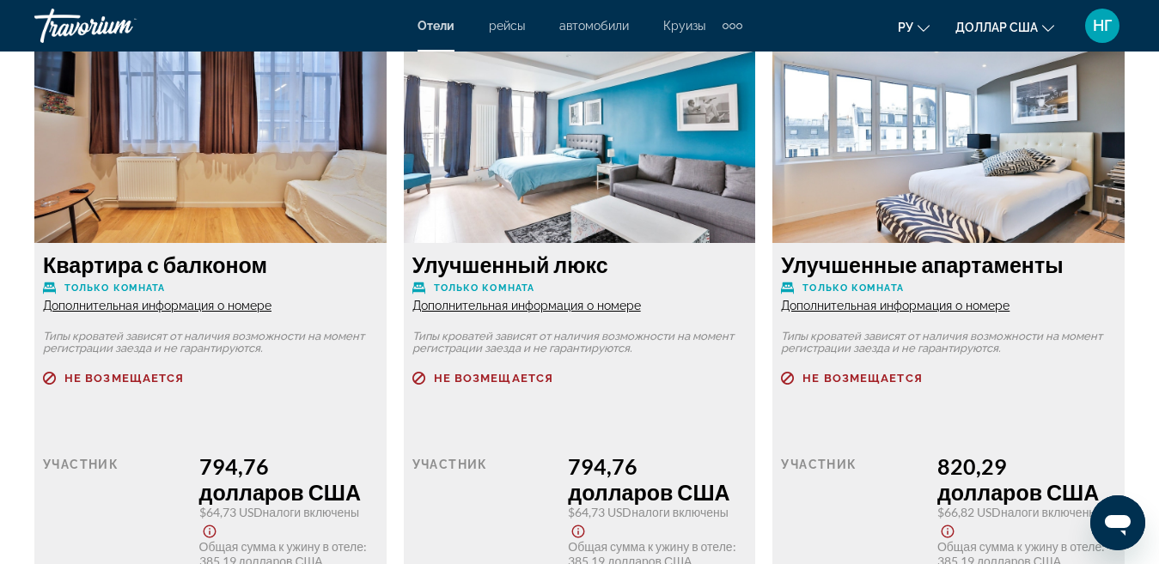
scroll to position [3247, 0]
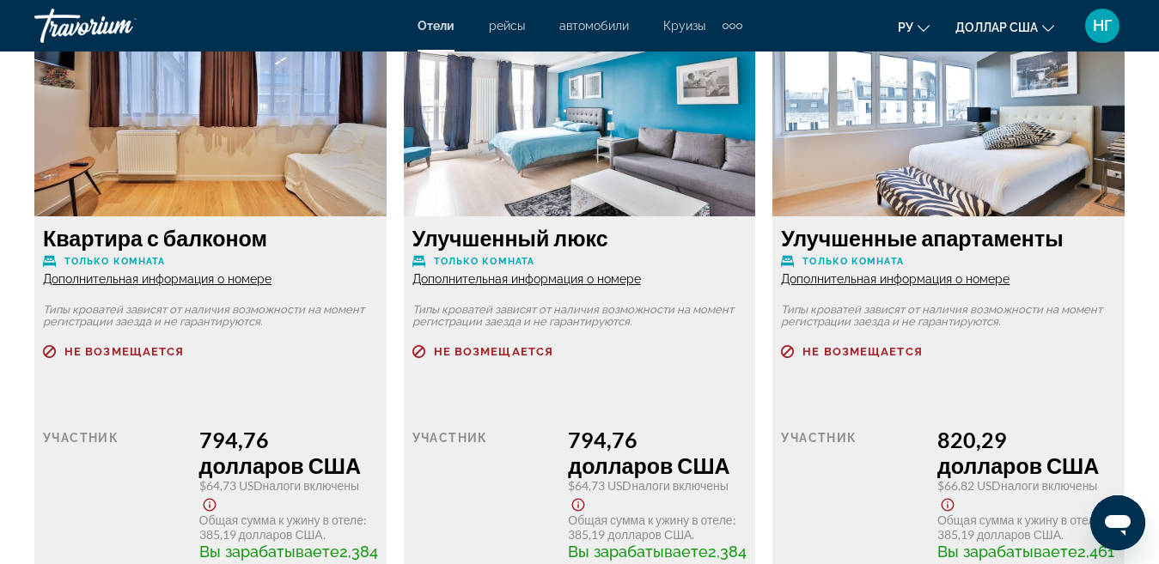
click at [130, 272] on font "Дополнительная информация о номере" at bounding box center [157, 279] width 228 height 14
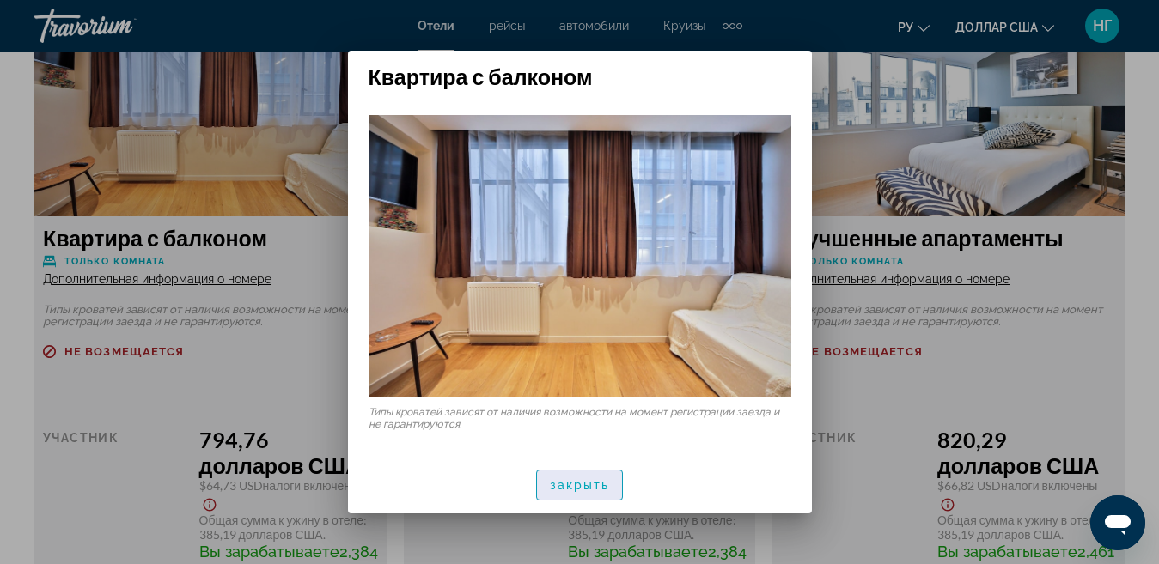
click at [584, 489] on font "закрыть" at bounding box center [580, 485] width 60 height 14
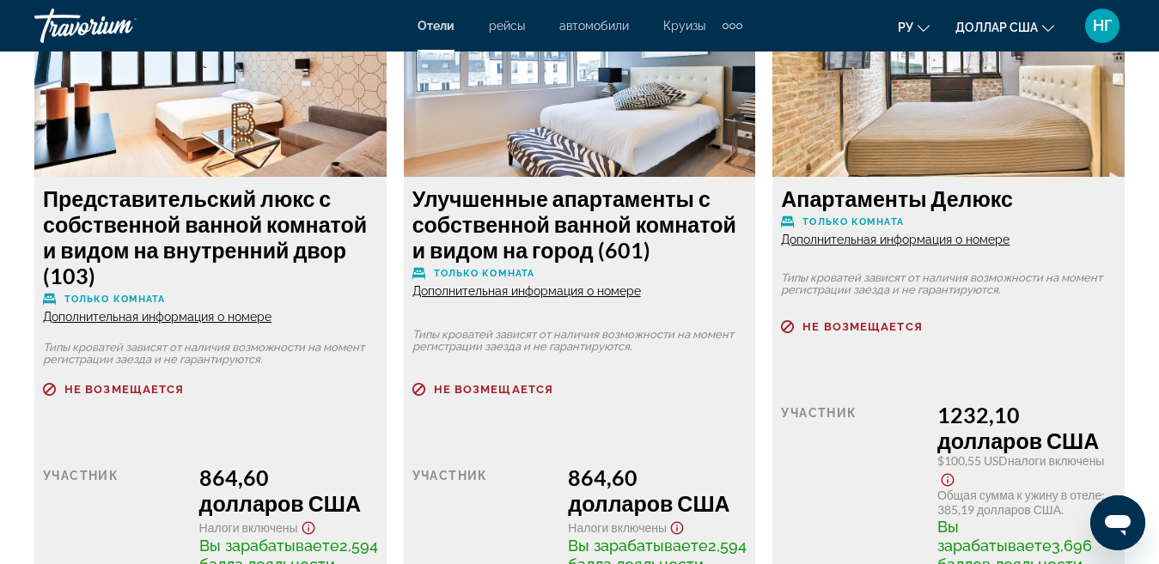
scroll to position [4501, 0]
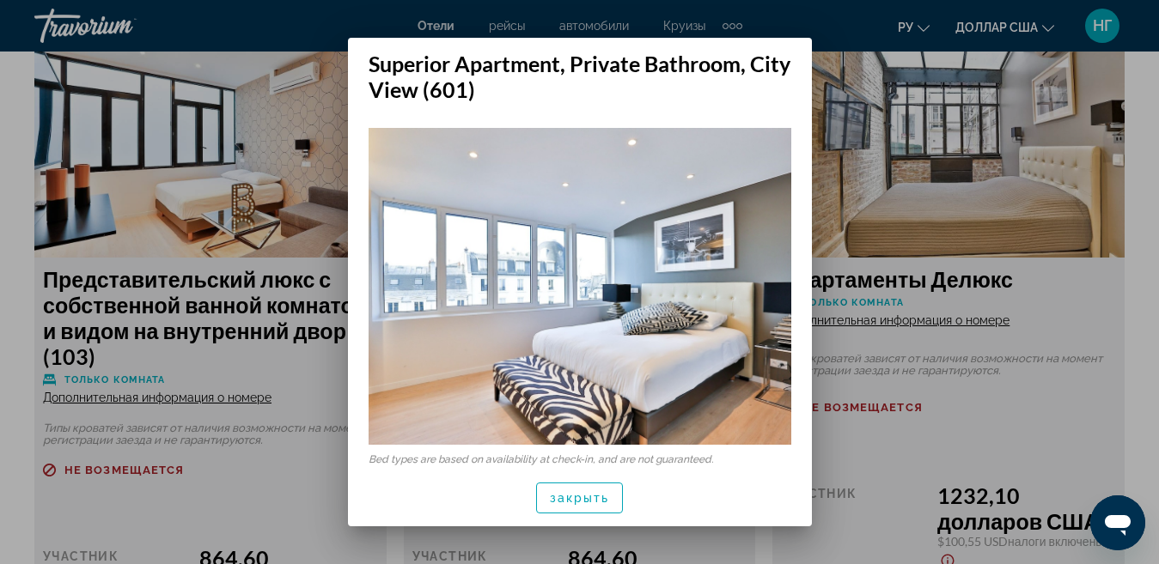
scroll to position [0, 0]
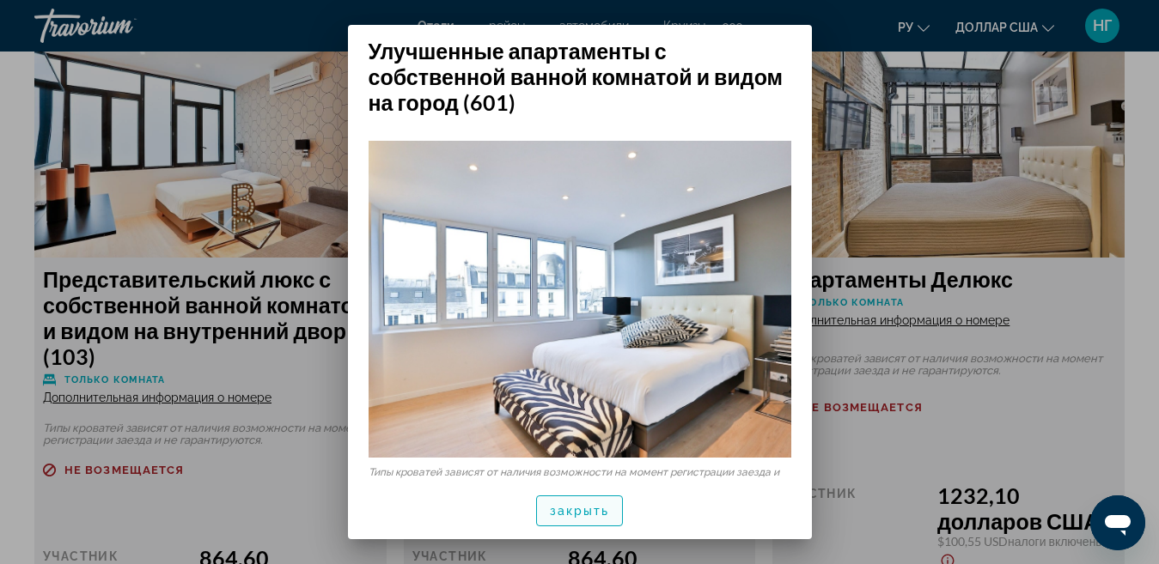
click at [569, 499] on span "button" at bounding box center [580, 510] width 86 height 41
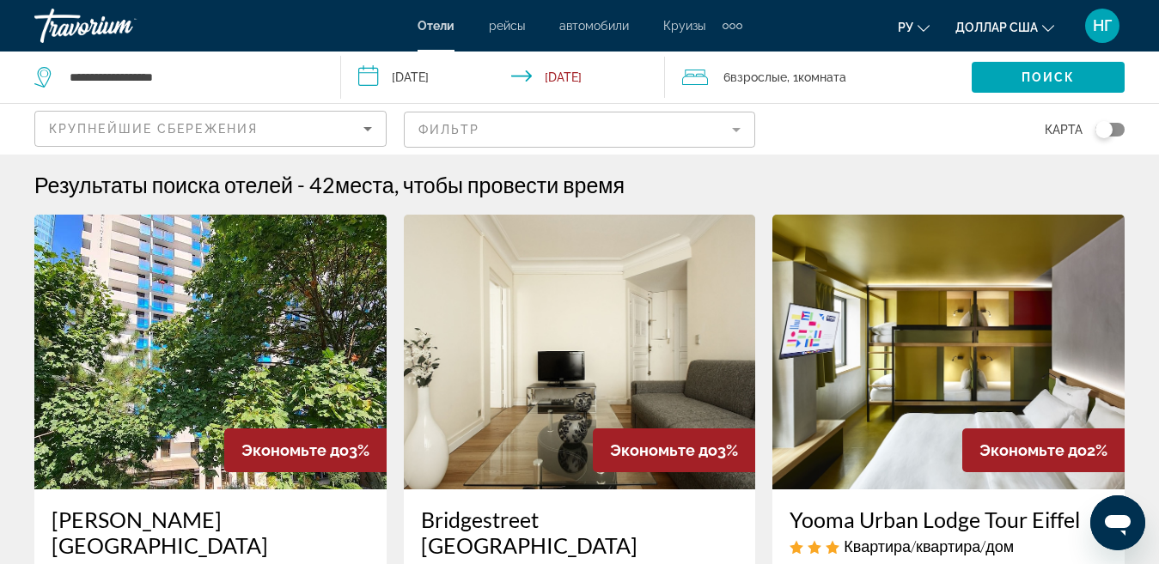
click at [775, 79] on span "Взрослые" at bounding box center [758, 77] width 57 height 14
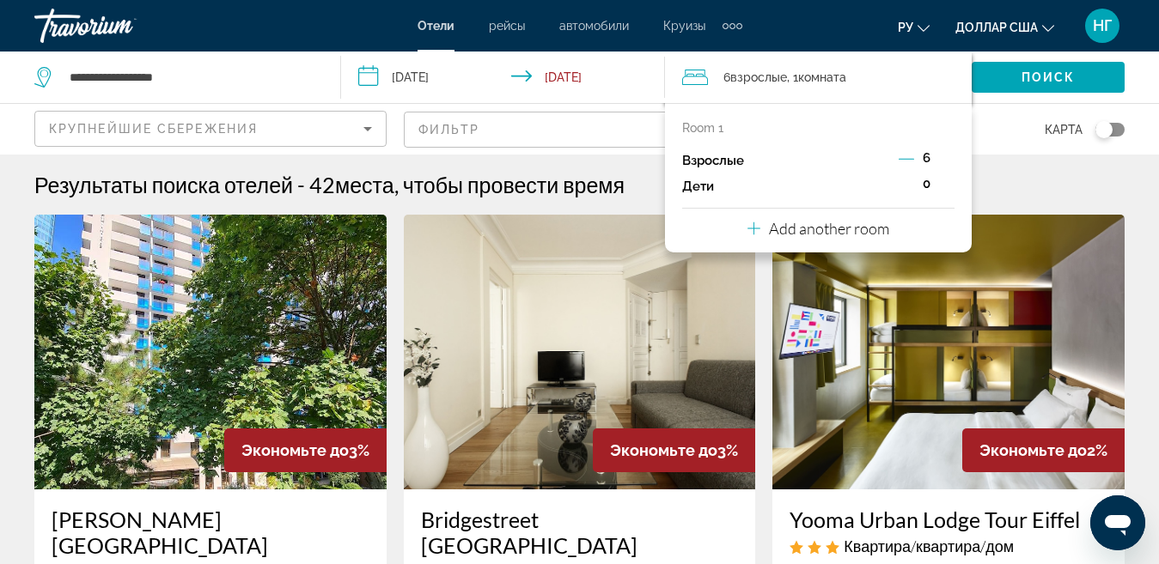
click at [752, 228] on icon "Travelers: 6 adults, 0 children" at bounding box center [753, 228] width 13 height 21
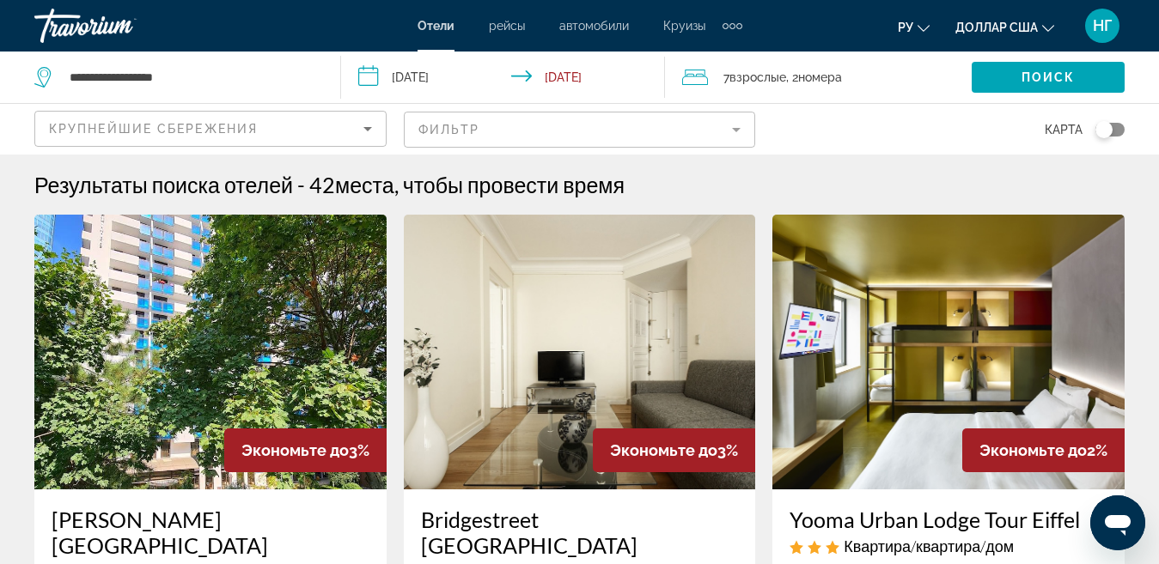
click at [770, 81] on span "Взрослые" at bounding box center [757, 77] width 57 height 14
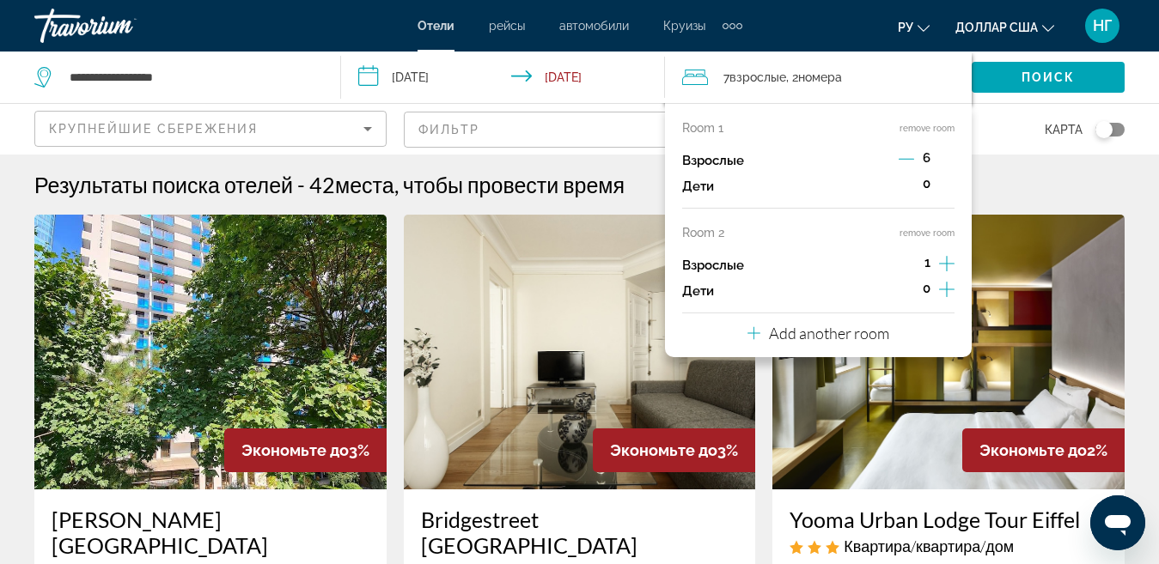
click at [903, 159] on icon "Decrement adults" at bounding box center [905, 159] width 15 height 1
click at [903, 159] on icon "Decrement adults" at bounding box center [906, 159] width 15 height 1
click at [1006, 172] on div "Результаты поиска отелей - 42 места, чтобы провести время" at bounding box center [579, 185] width 1090 height 26
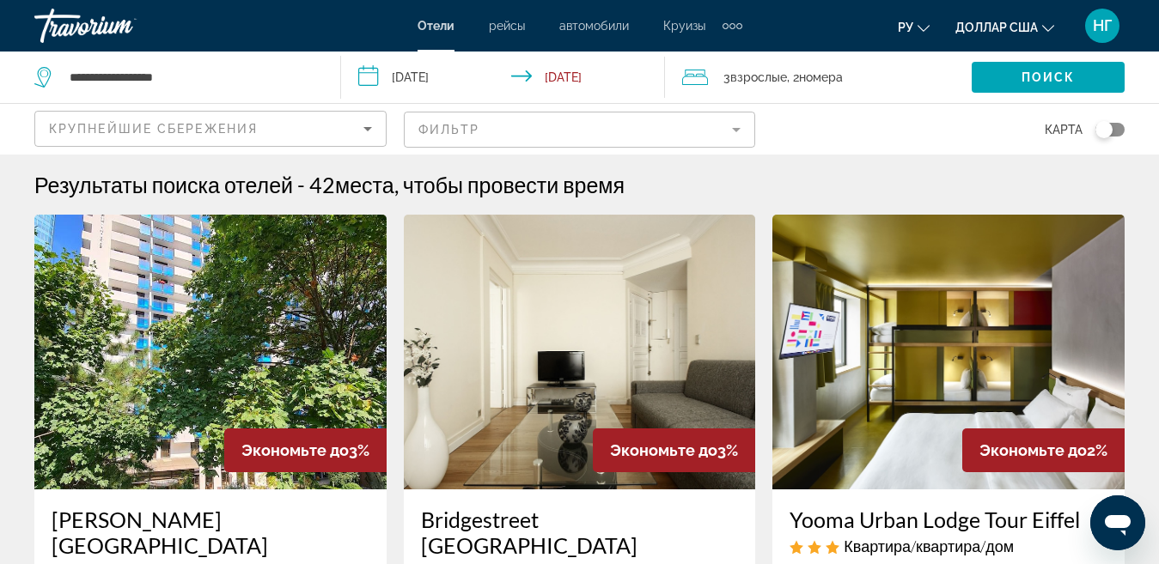
click at [747, 77] on span "Взрослые" at bounding box center [758, 77] width 57 height 14
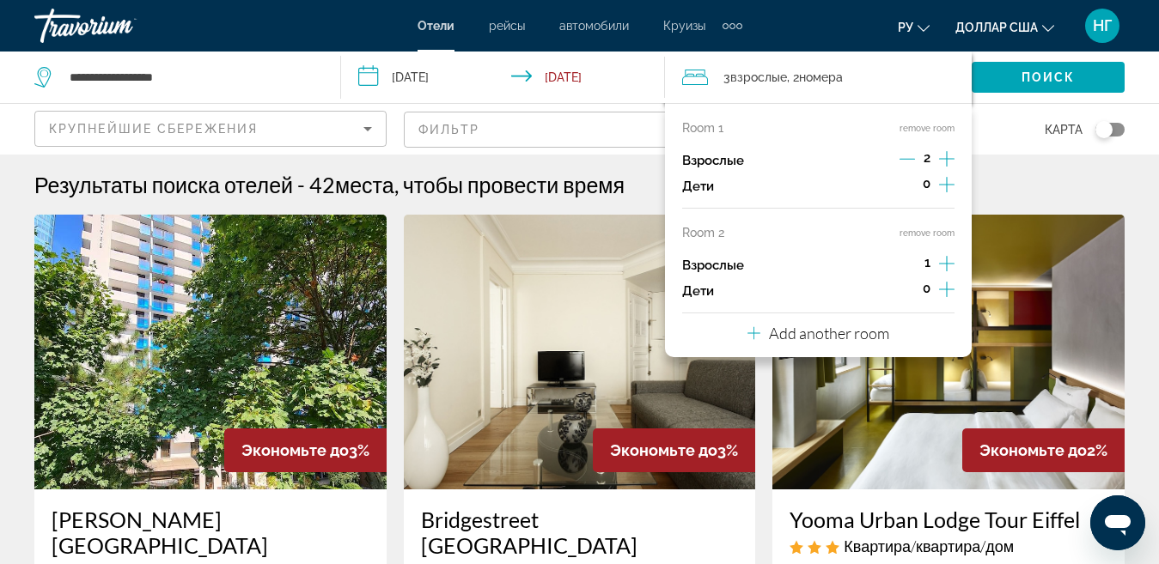
click at [758, 80] on span "Взрослые" at bounding box center [758, 77] width 57 height 14
click at [944, 160] on icon "Increment adults" at bounding box center [946, 159] width 15 height 21
click at [749, 332] on icon "Travelers: 5 adults, 0 children" at bounding box center [753, 333] width 13 height 21
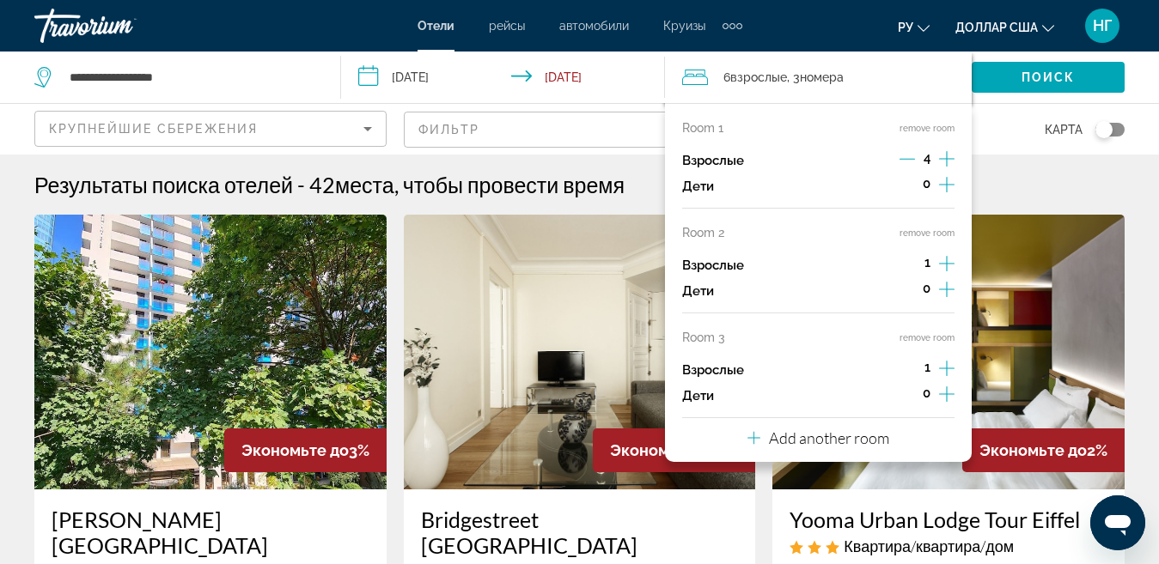
click at [902, 155] on icon "Decrement adults" at bounding box center [906, 158] width 15 height 15
click at [901, 155] on icon "Decrement adults" at bounding box center [906, 158] width 15 height 15
click at [930, 337] on button "remove room" at bounding box center [926, 337] width 55 height 11
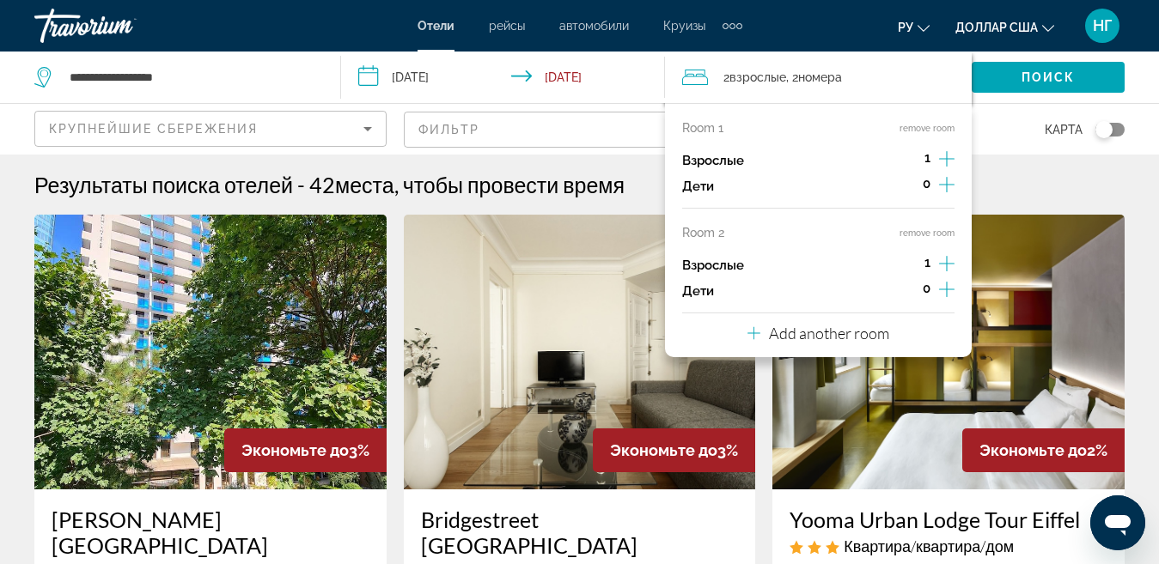
click at [813, 336] on p "Add another room" at bounding box center [829, 333] width 120 height 19
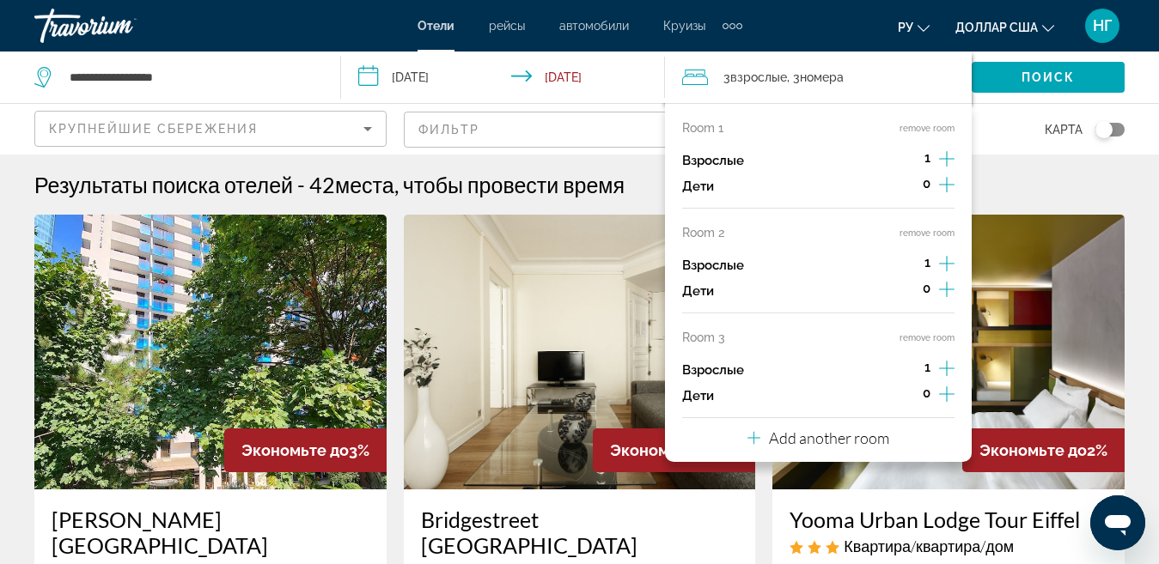
click at [944, 169] on icon "Increment adults" at bounding box center [946, 159] width 15 height 21
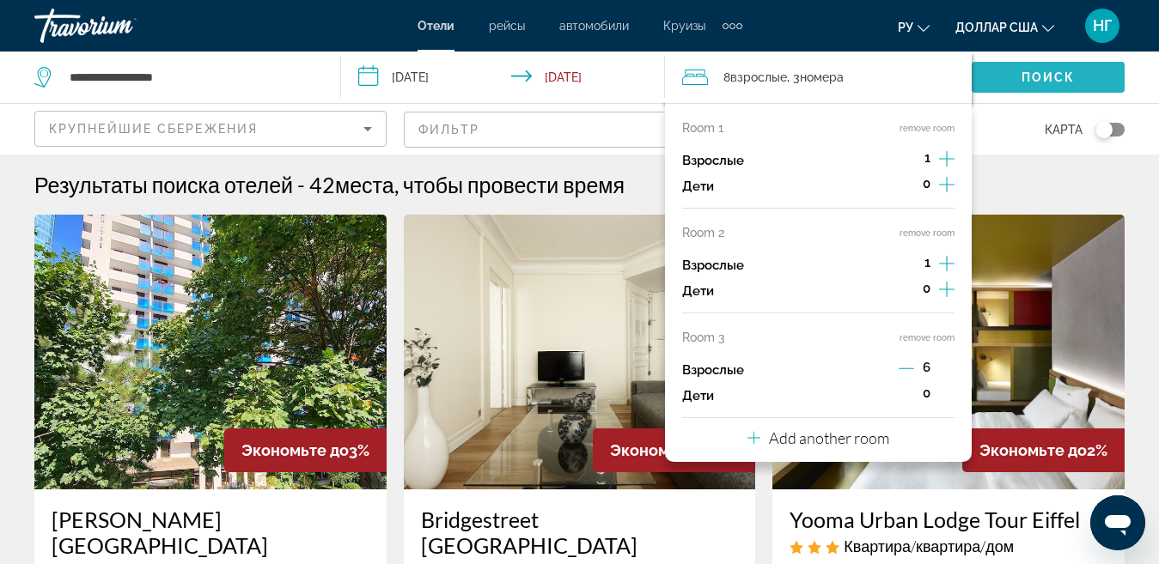
click at [1029, 82] on span "Поиск" at bounding box center [1048, 77] width 54 height 14
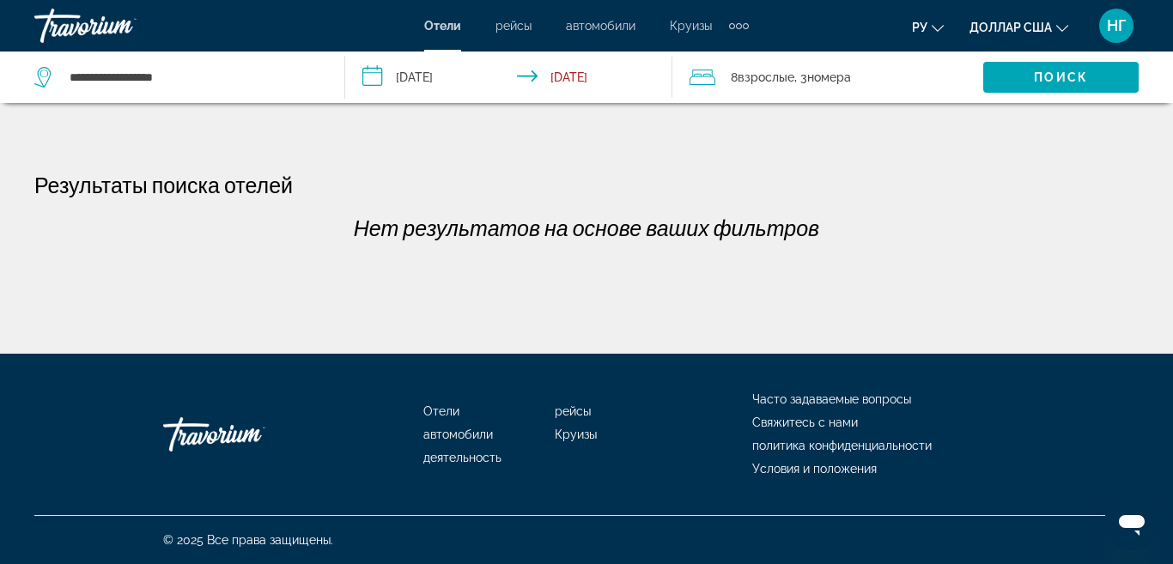
click at [762, 79] on span "Взрослые" at bounding box center [766, 77] width 57 height 14
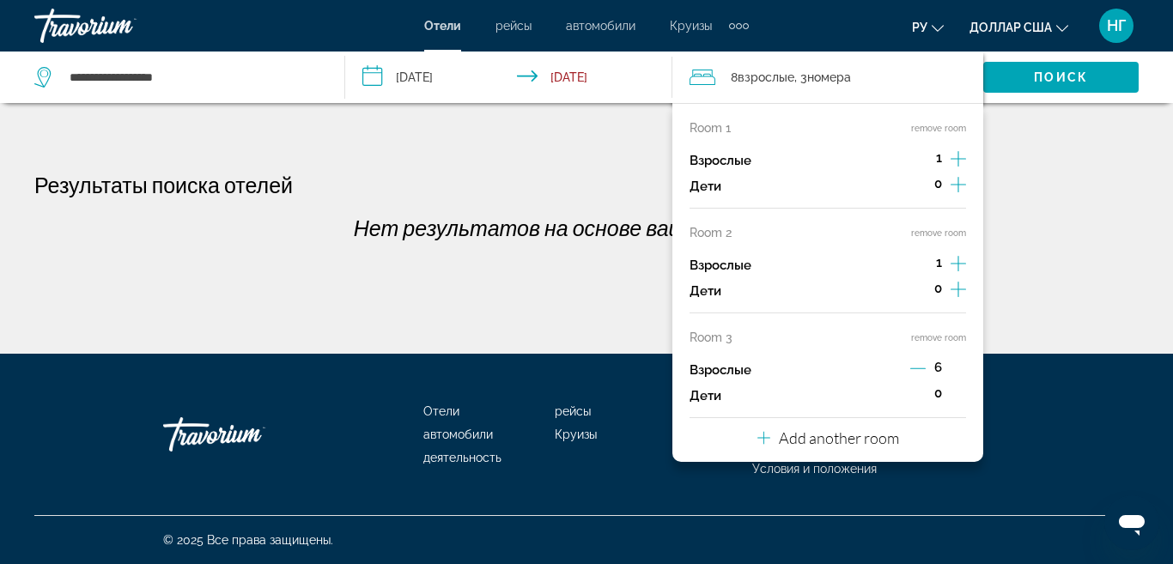
click at [959, 169] on icon "Increment adults" at bounding box center [958, 159] width 15 height 21
click at [917, 369] on icon "Decrement adults" at bounding box center [917, 368] width 15 height 15
click at [917, 369] on icon "Decrement adults" at bounding box center [918, 368] width 15 height 15
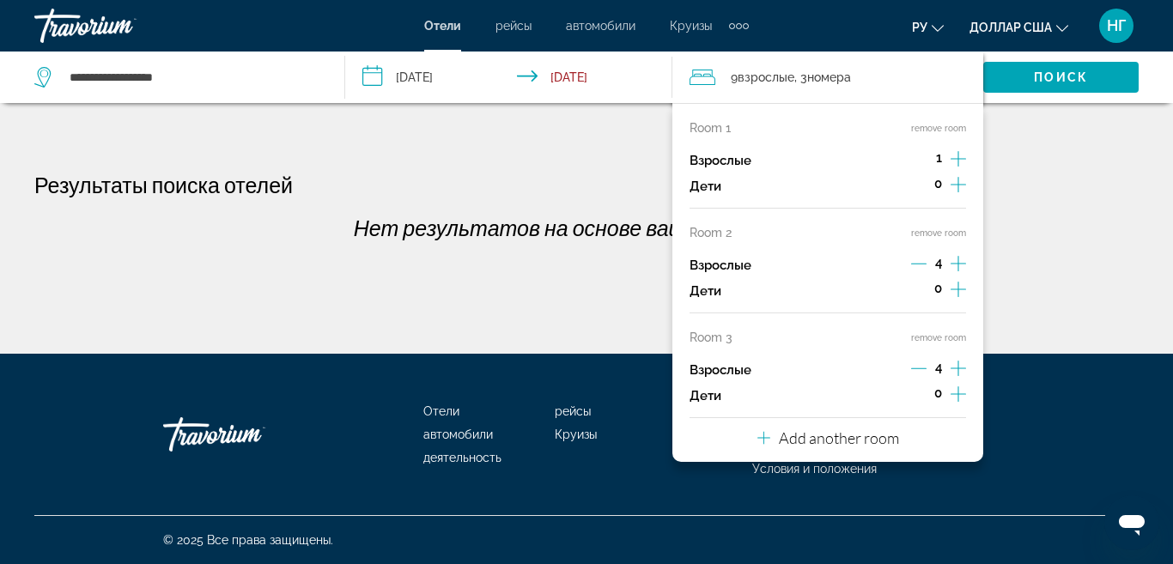
click at [917, 369] on icon "Decrement adults" at bounding box center [918, 368] width 15 height 15
click at [917, 368] on icon "Decrement adults" at bounding box center [918, 368] width 15 height 15
click at [831, 267] on div "Взрослые 4" at bounding box center [828, 266] width 277 height 26
click at [717, 234] on p "Room 2" at bounding box center [711, 233] width 42 height 14
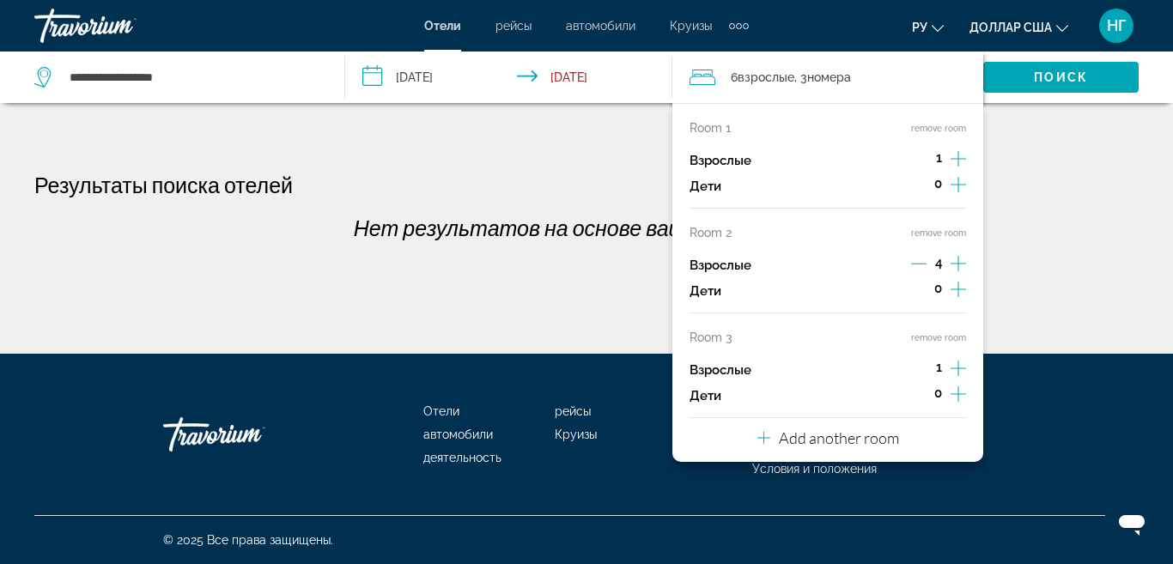
click at [886, 266] on div "Взрослые 4" at bounding box center [828, 266] width 277 height 26
click at [788, 77] on span "Взрослые" at bounding box center [766, 77] width 57 height 14
click at [1053, 81] on span "Поиск" at bounding box center [1061, 77] width 54 height 14
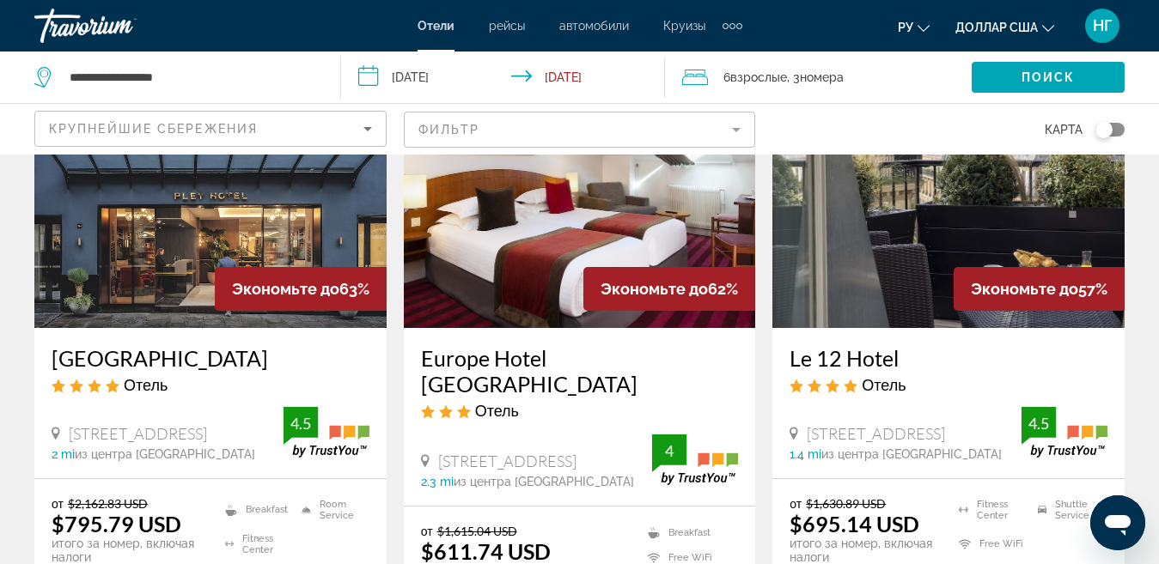
scroll to position [157, 0]
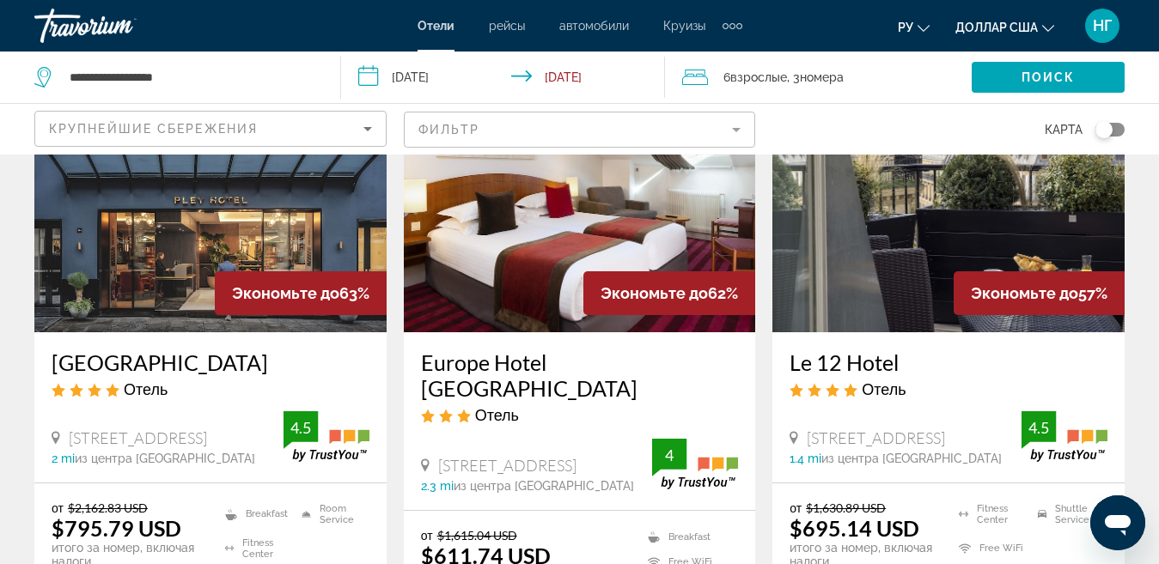
click at [564, 204] on img "Основное содержание" at bounding box center [580, 195] width 352 height 275
